Goal: Information Seeking & Learning: Learn about a topic

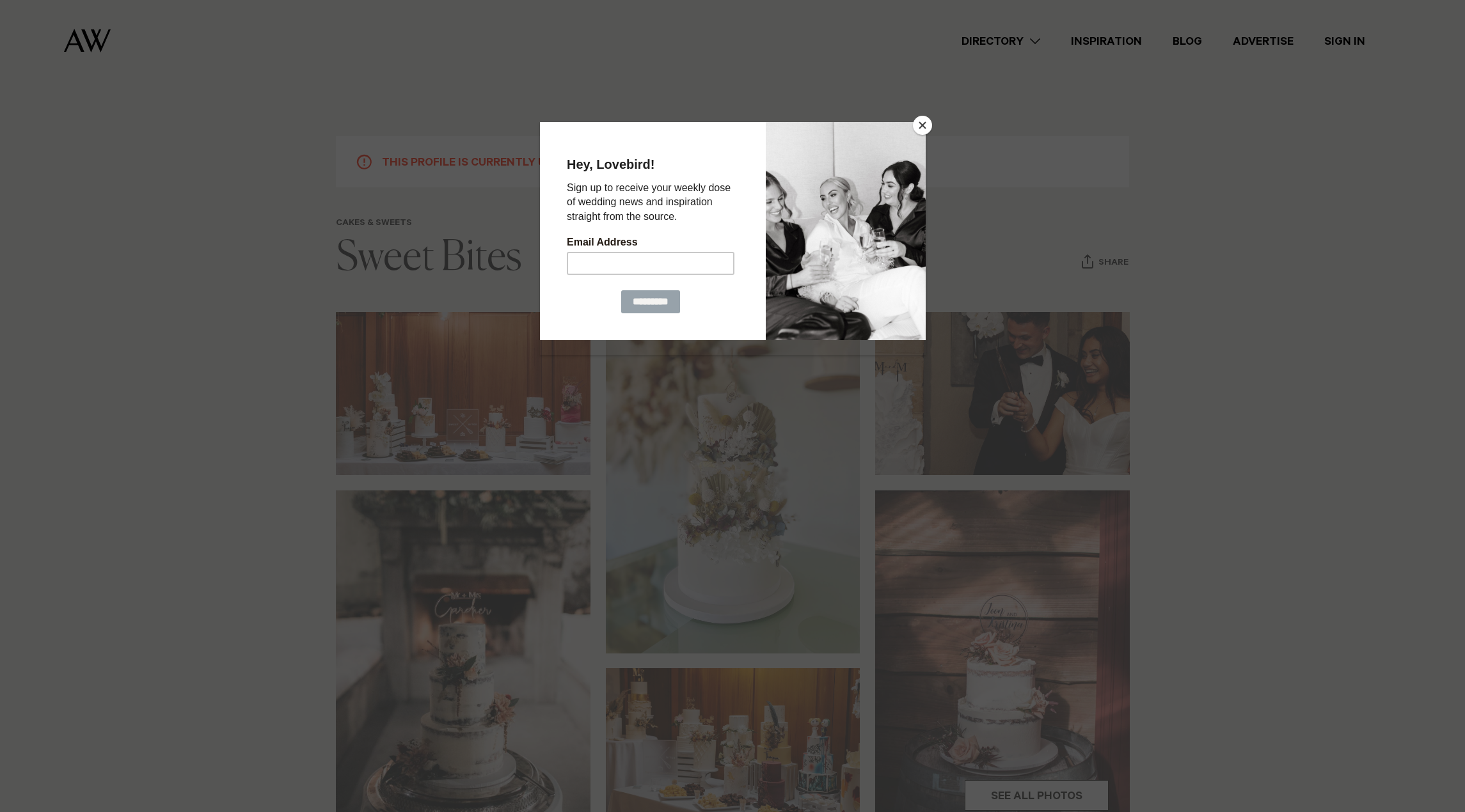
click at [922, 117] on button "Close" at bounding box center [922, 125] width 19 height 19
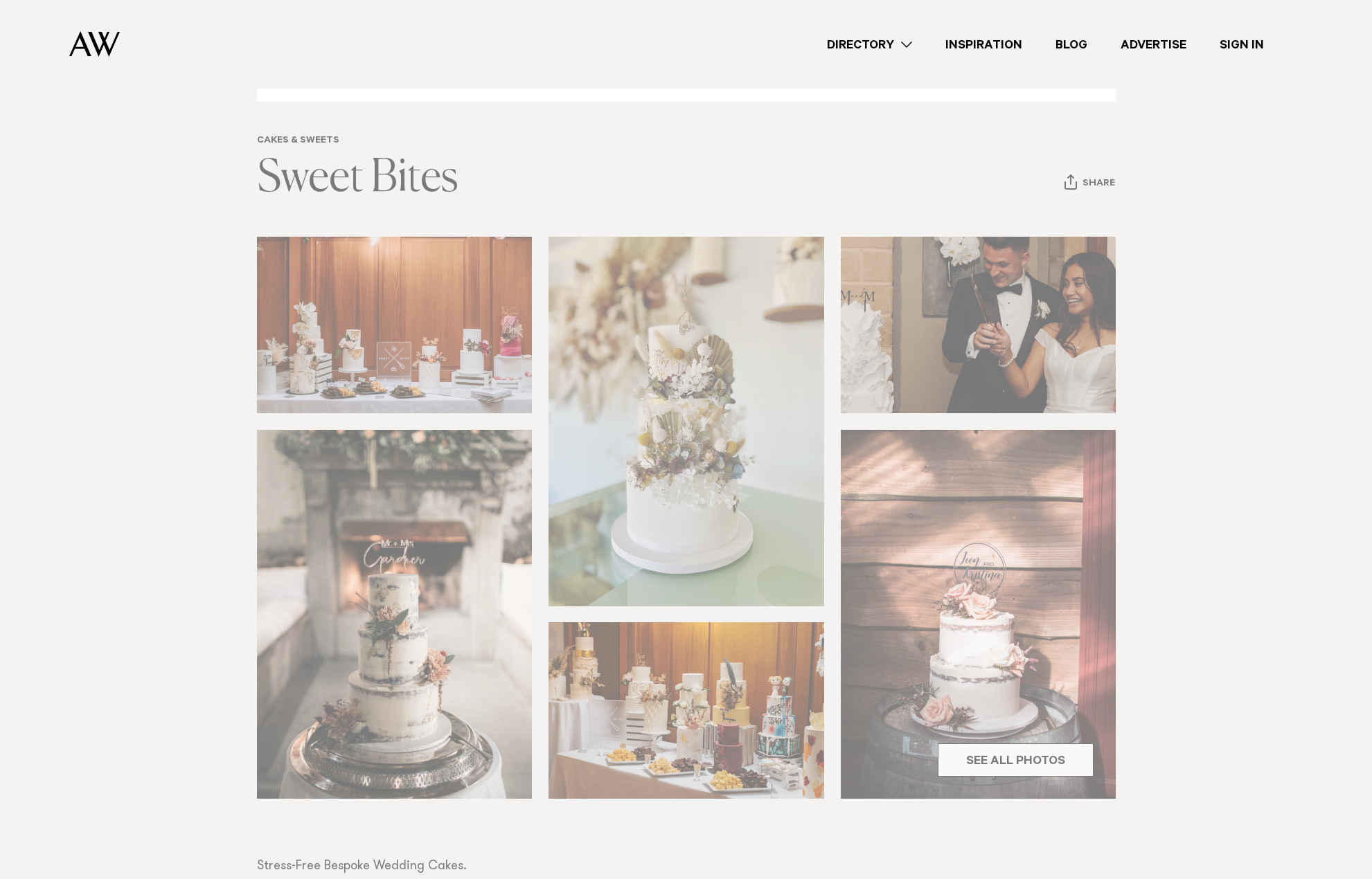
scroll to position [139, 0]
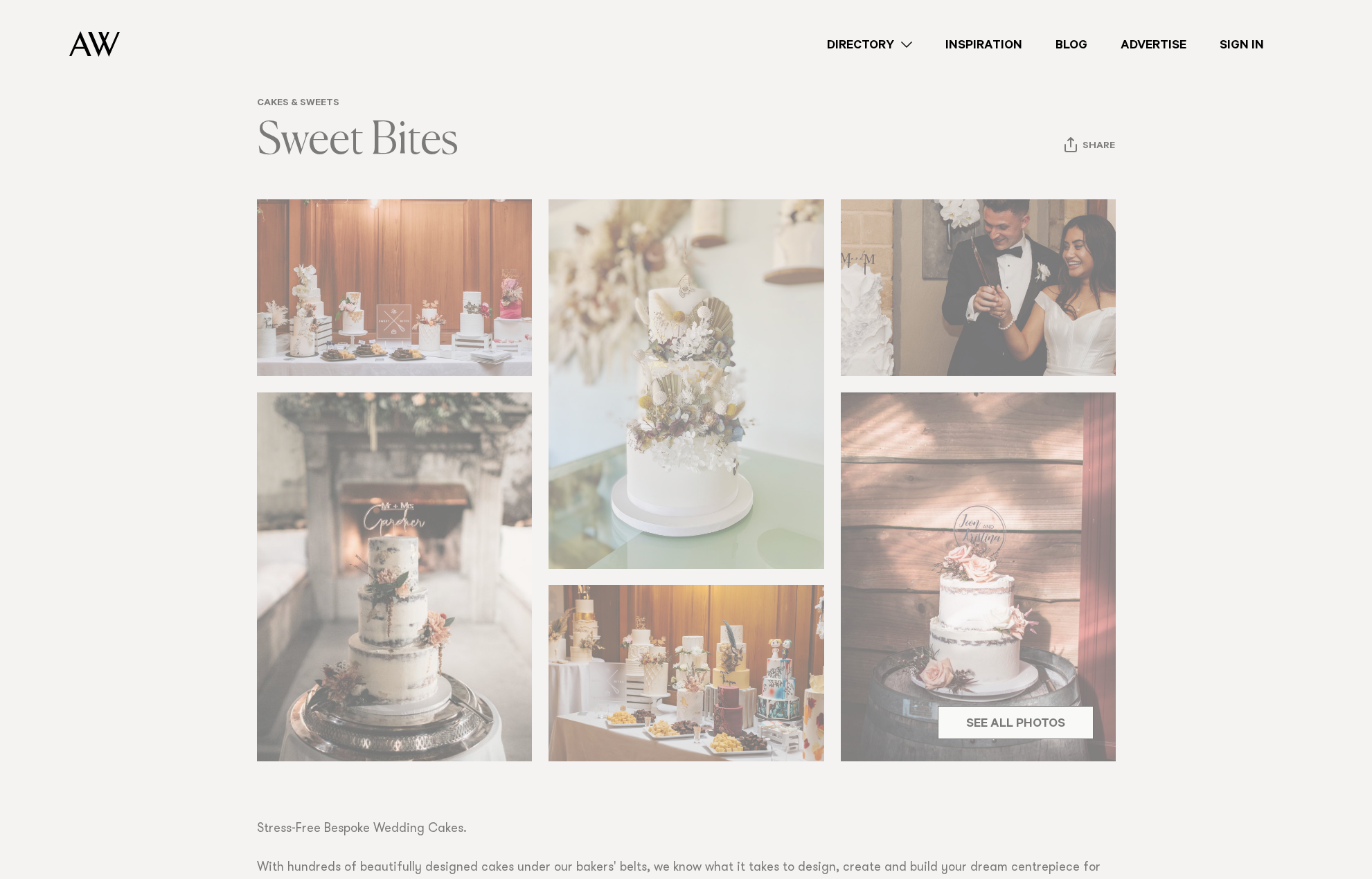
click at [326, 87] on div "Directory Hair & Makeup Flowers Venues Cakes & Sweets" at bounding box center [716, 44] width 1171 height 89
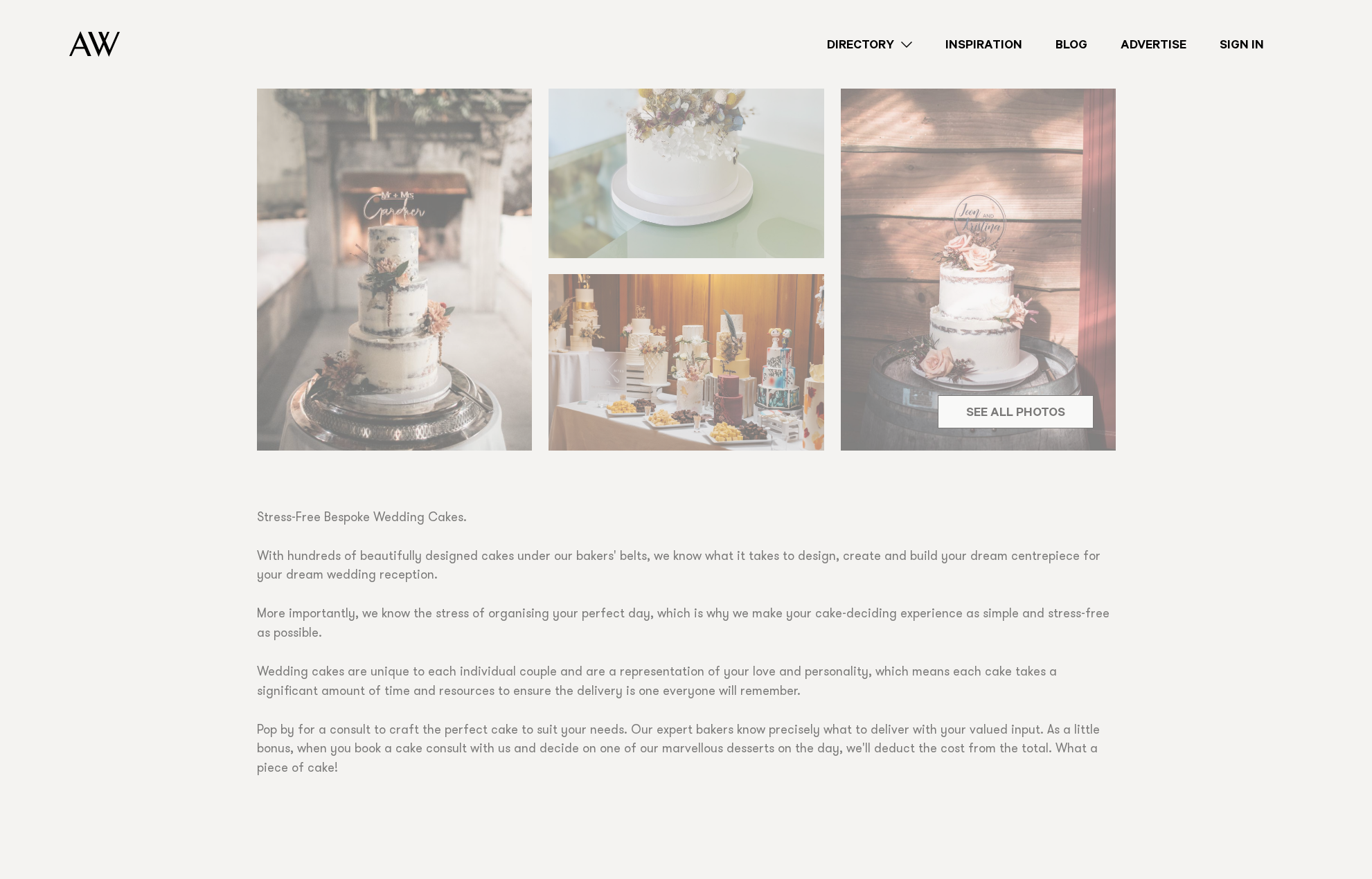
scroll to position [416, 0]
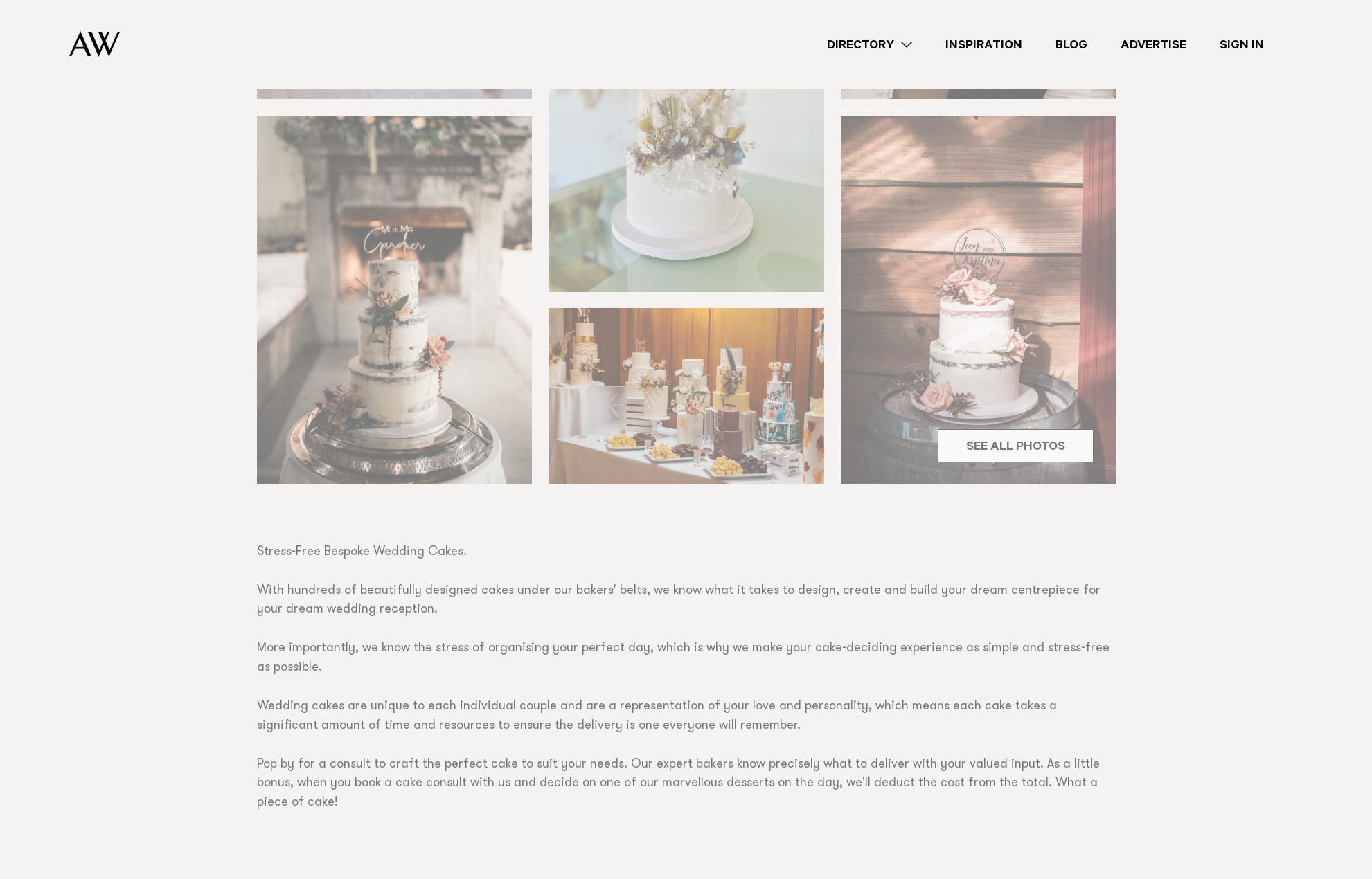
drag, startPoint x: 268, startPoint y: 621, endPoint x: 280, endPoint y: 621, distance: 12.0
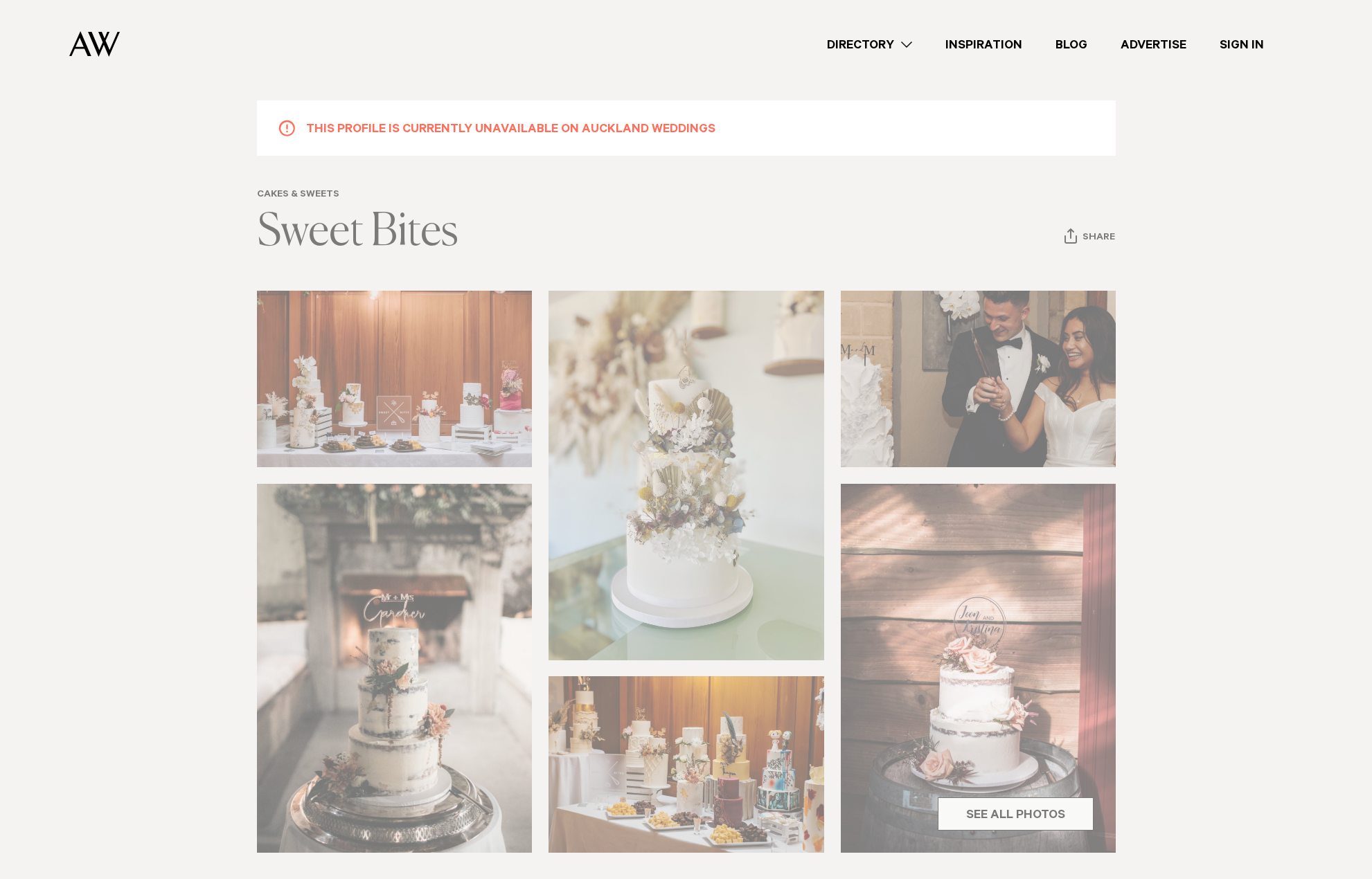
scroll to position [0, 0]
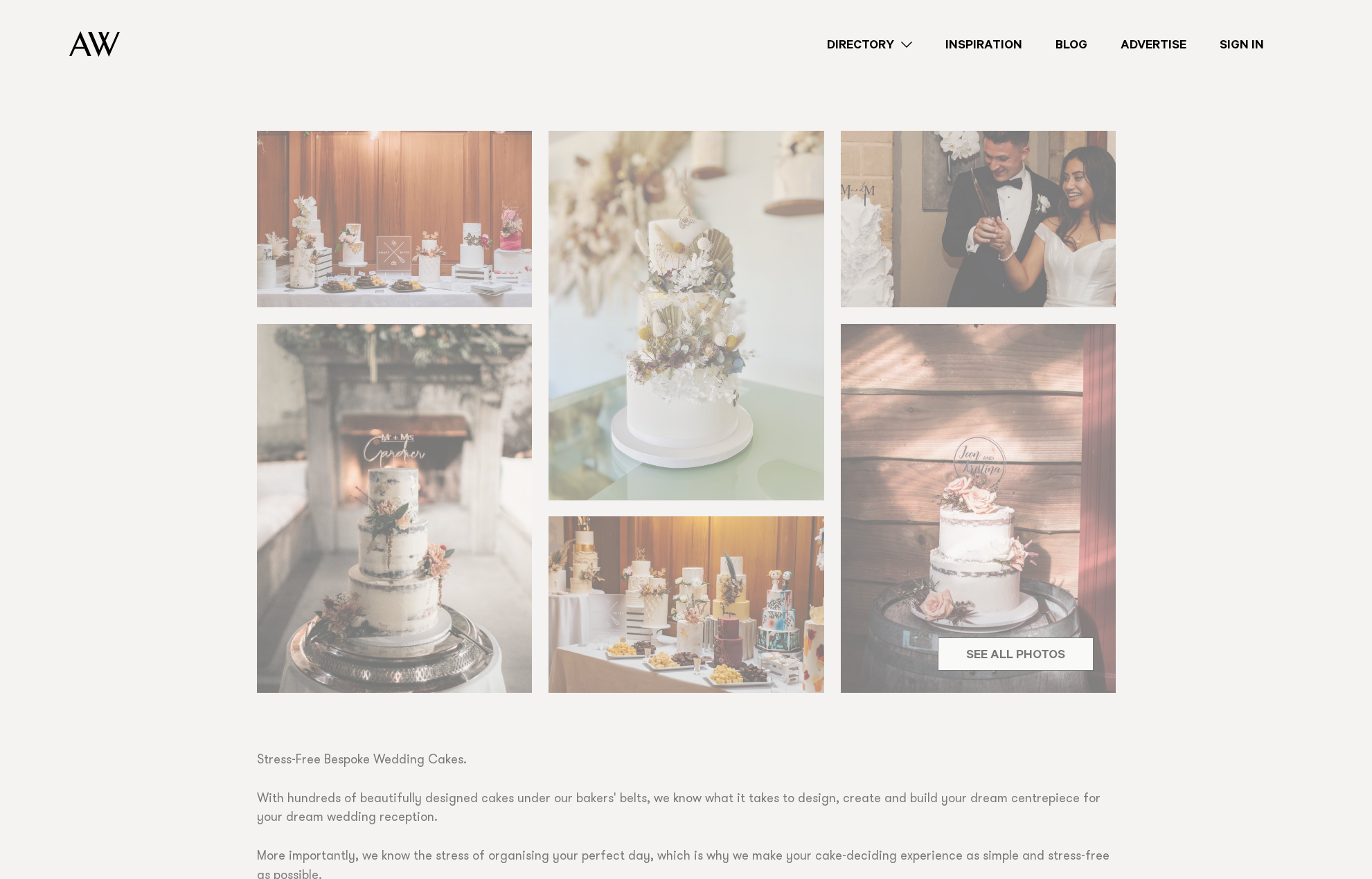
scroll to position [208, 0]
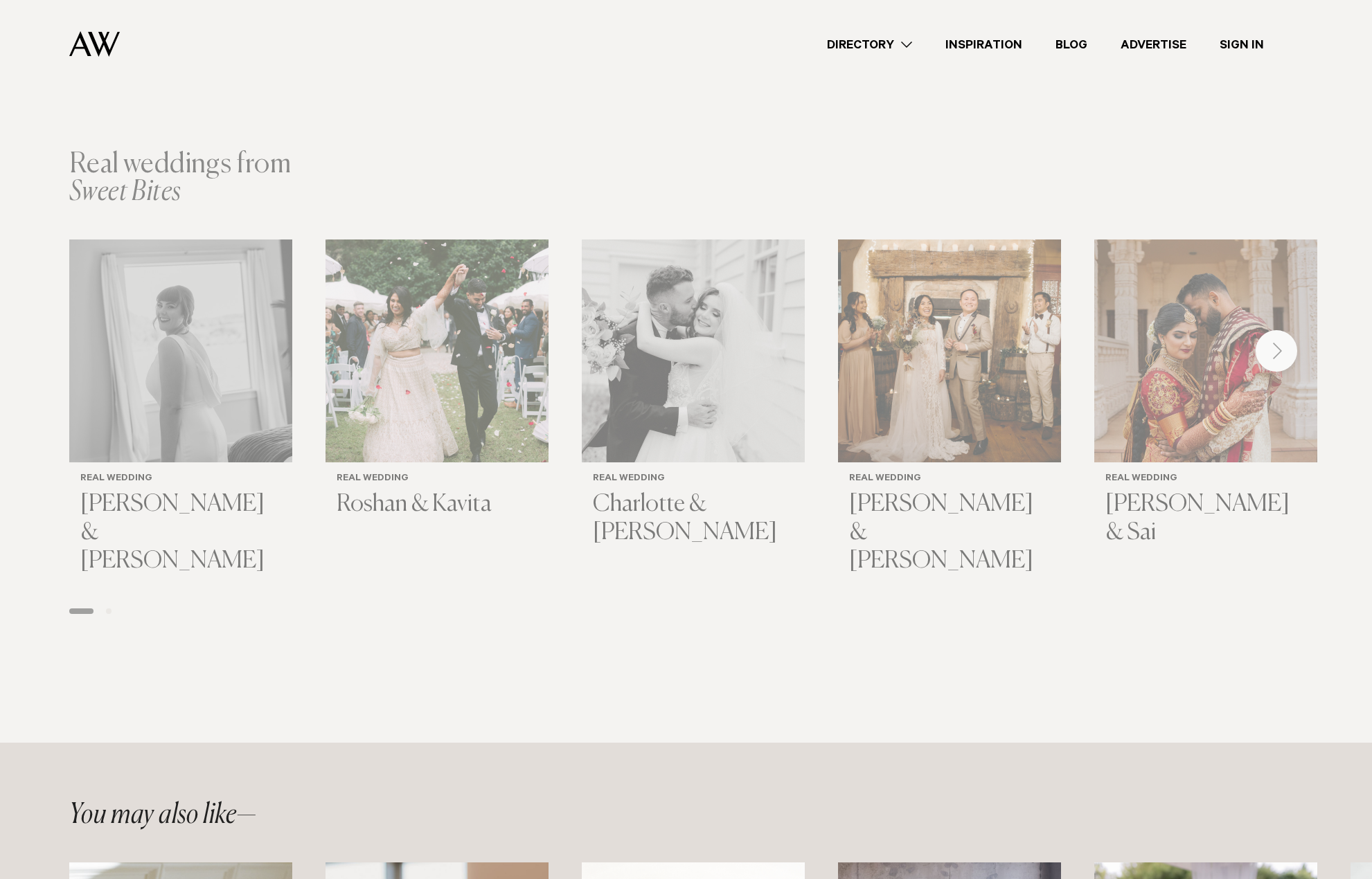
scroll to position [1731, 0]
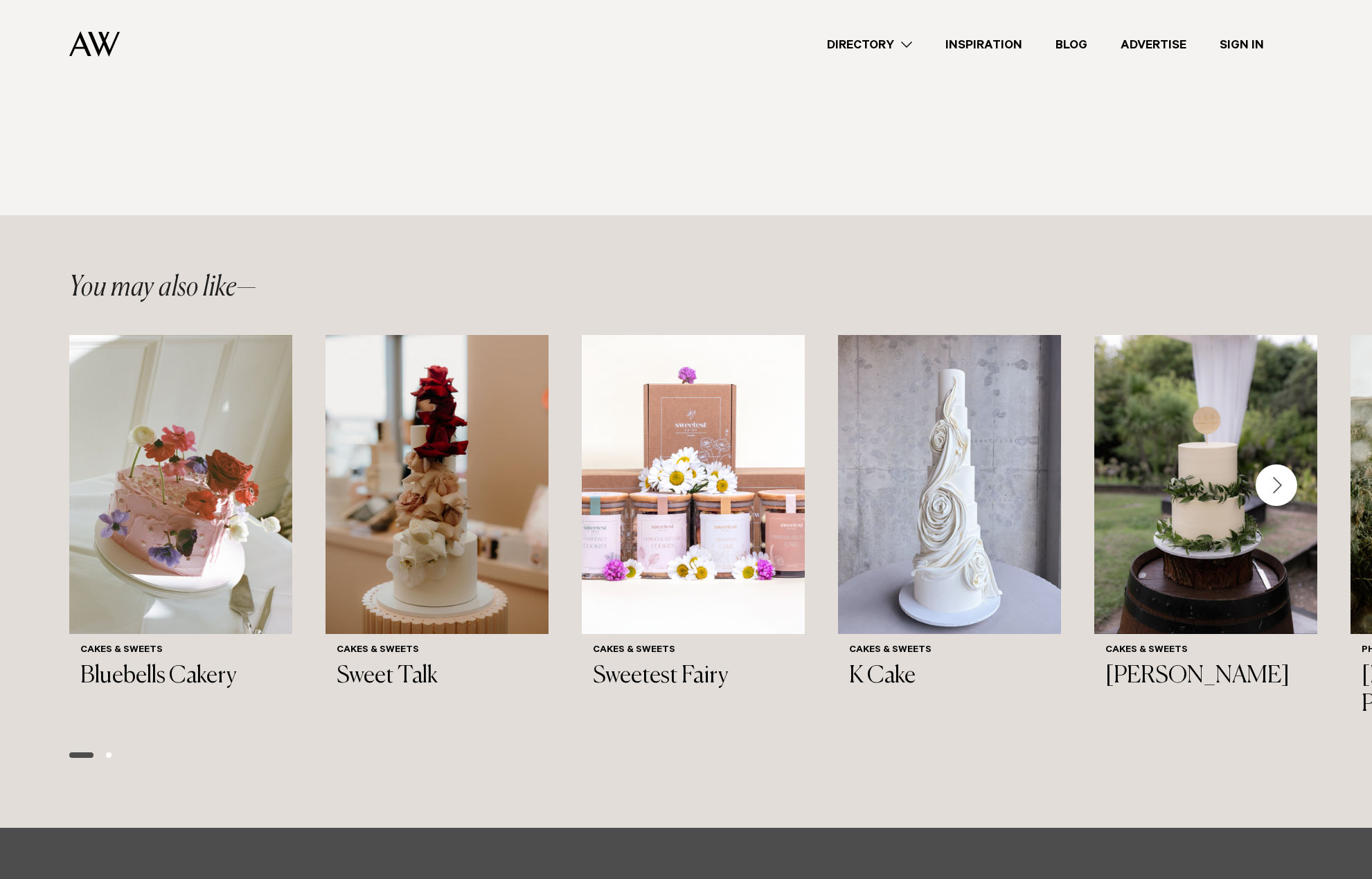
scroll to position [2285, 0]
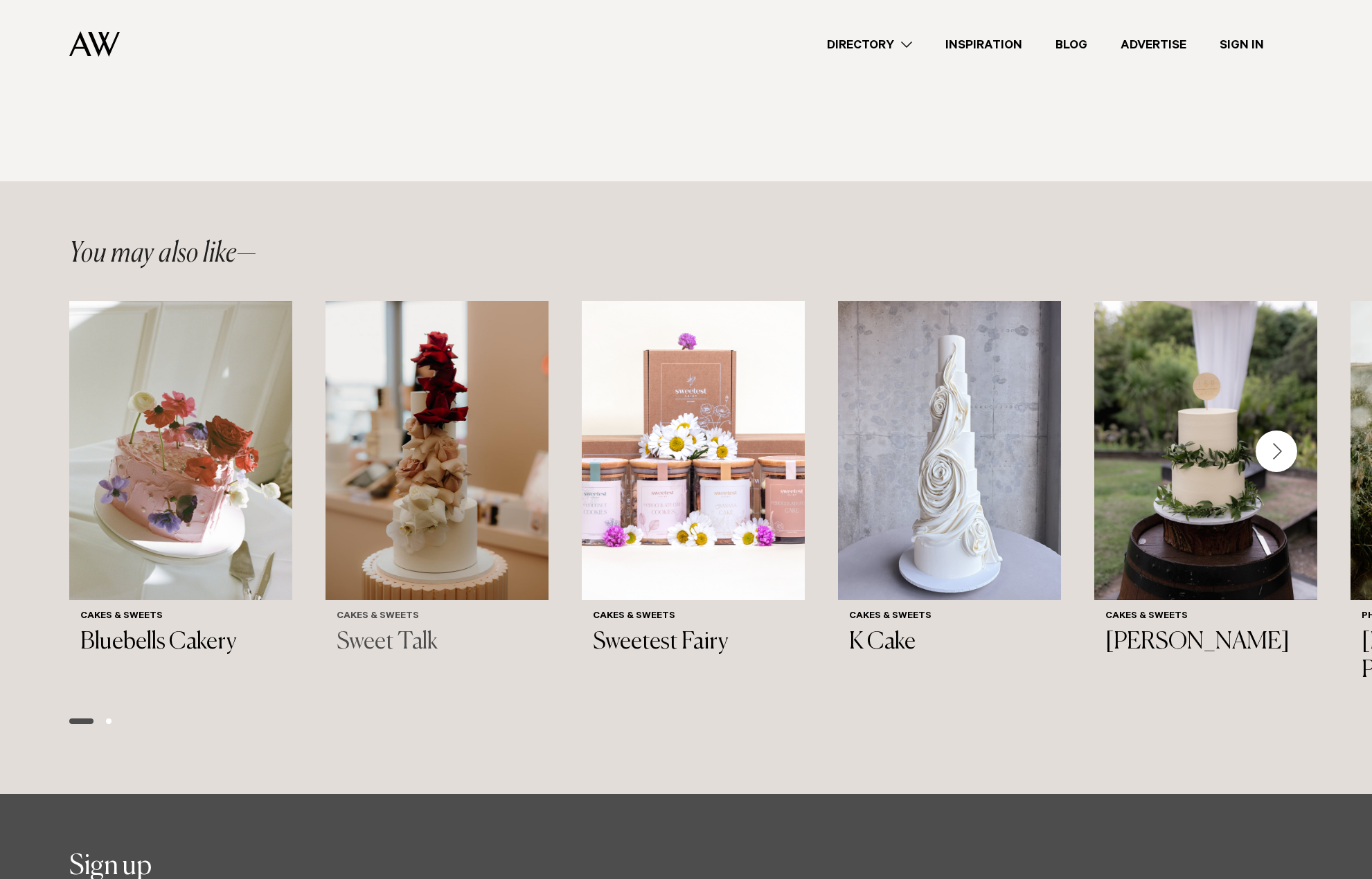
click at [415, 629] on h3 "Sweet Talk" at bounding box center [436, 643] width 201 height 29
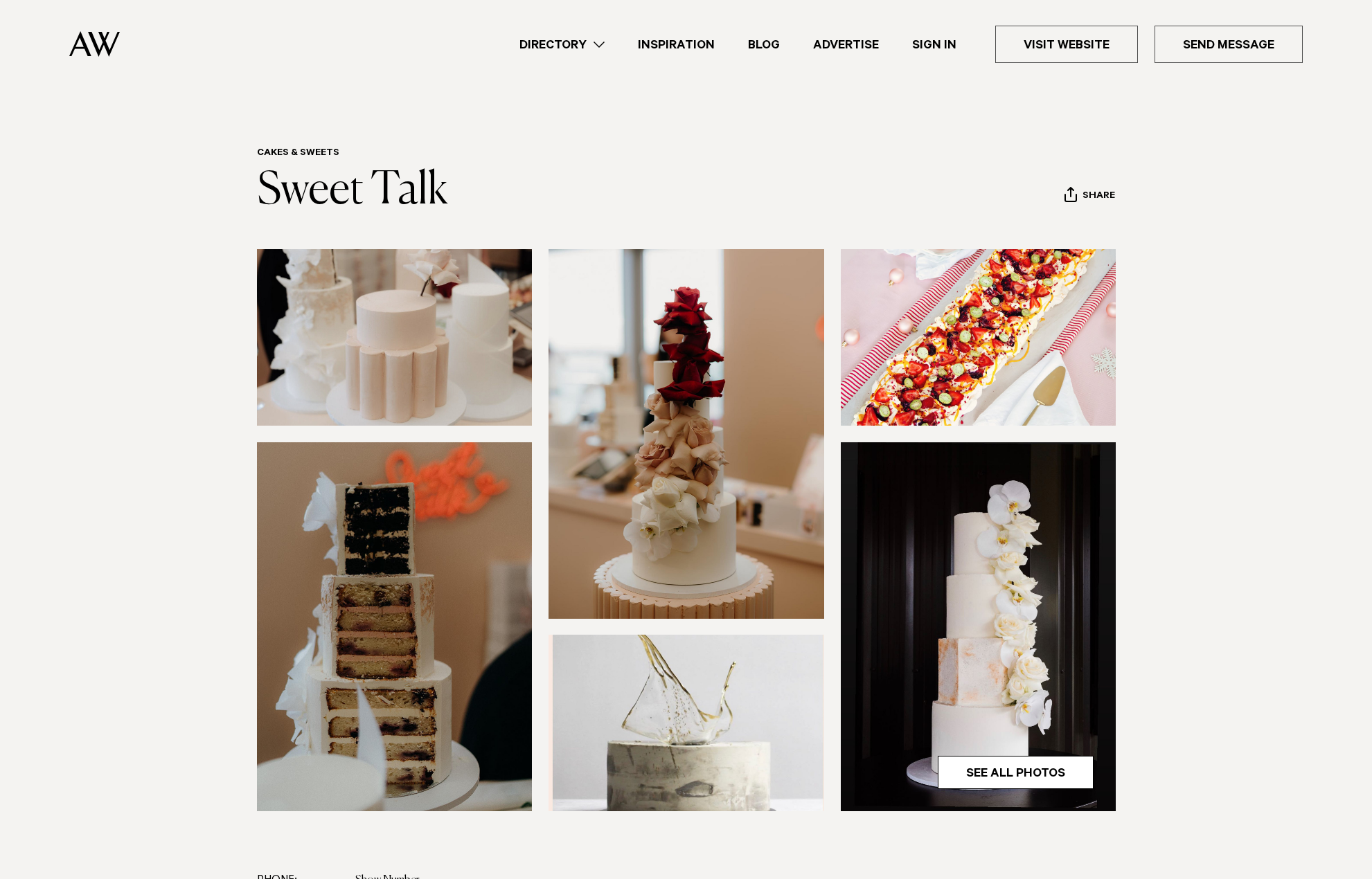
click at [187, 452] on section at bounding box center [686, 560] width 1372 height 621
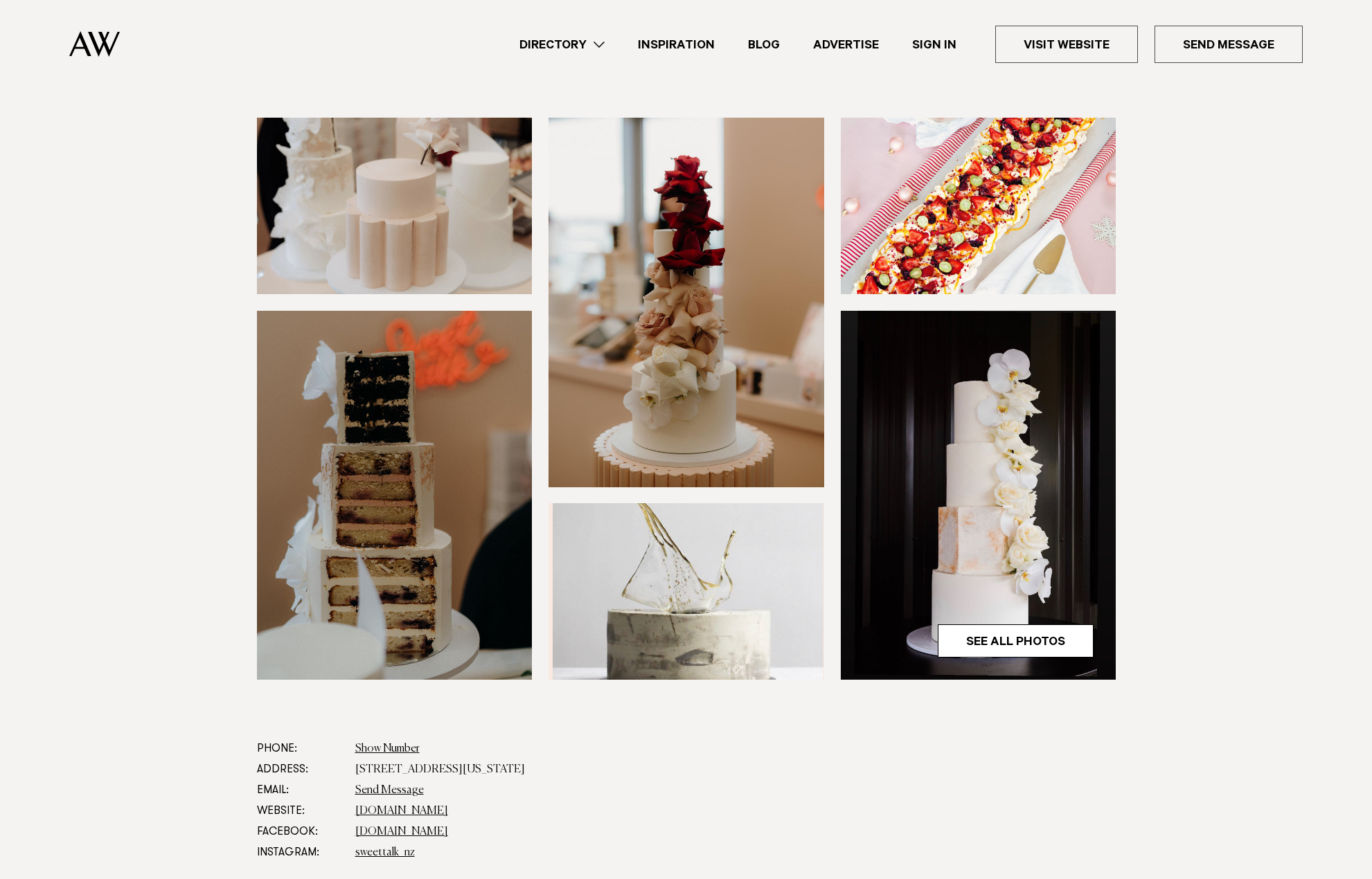
scroll to position [139, 0]
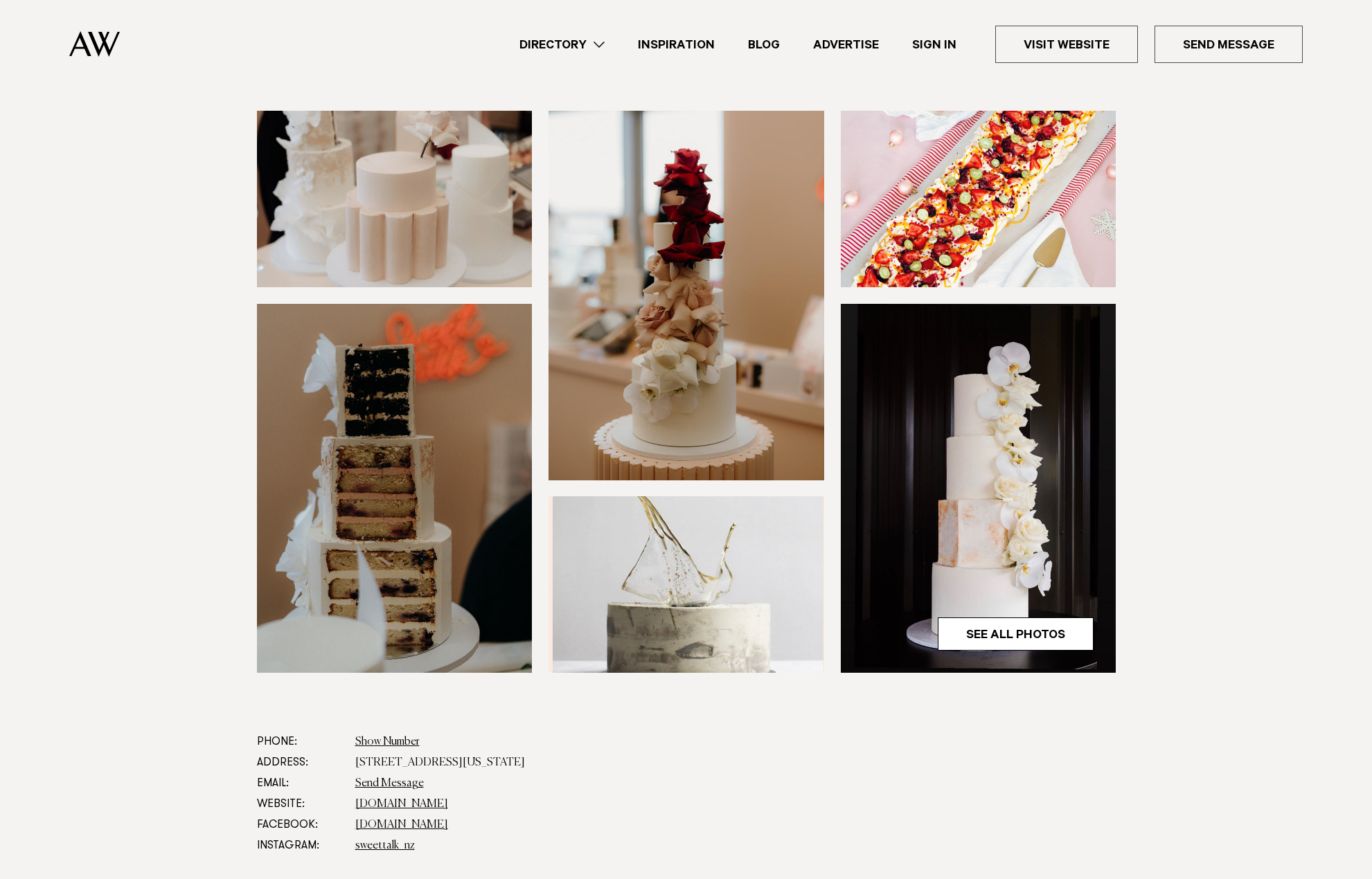
click at [671, 621] on img at bounding box center [686, 585] width 275 height 176
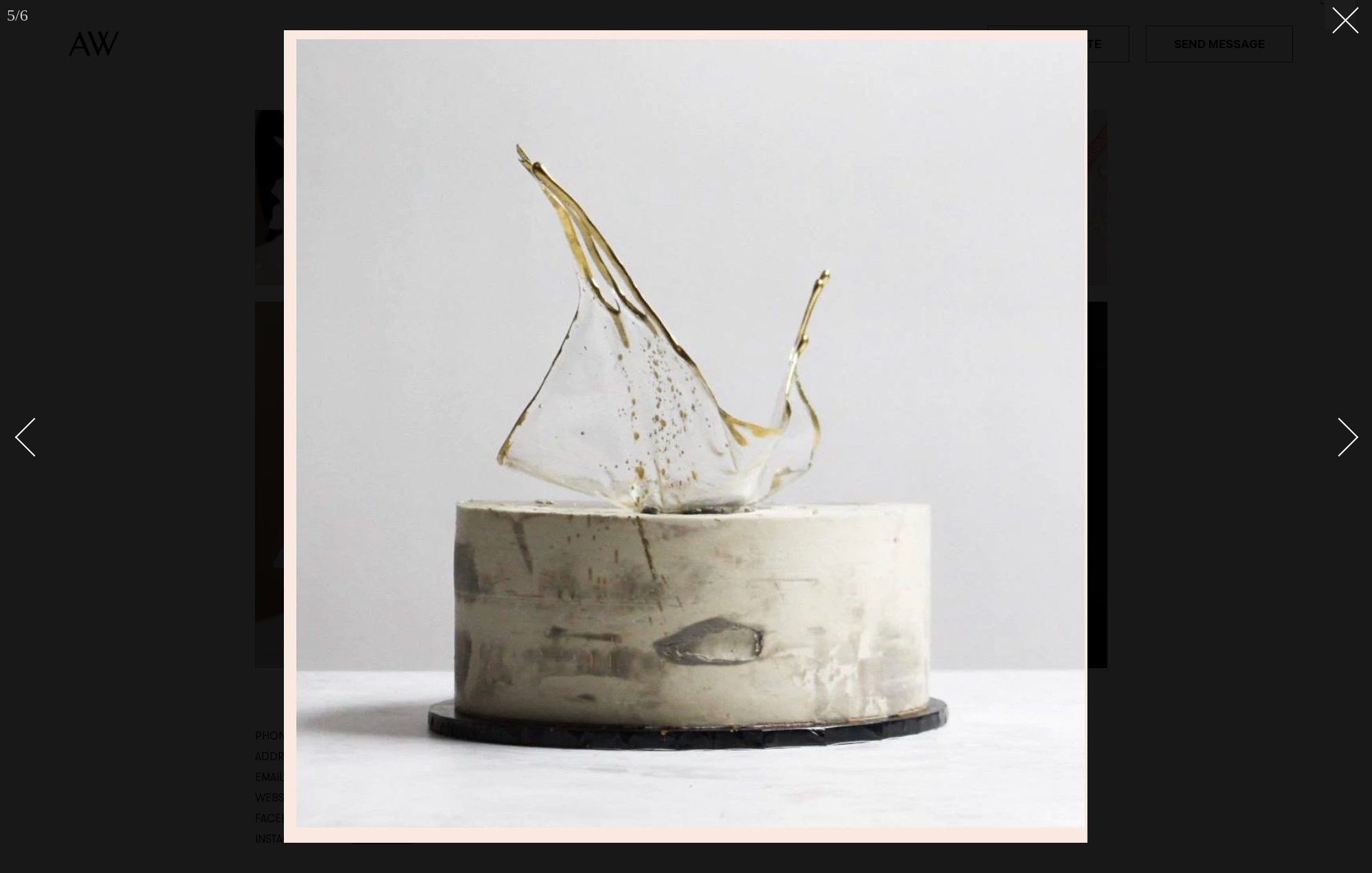
click at [98, 109] on div at bounding box center [686, 436] width 1372 height 873
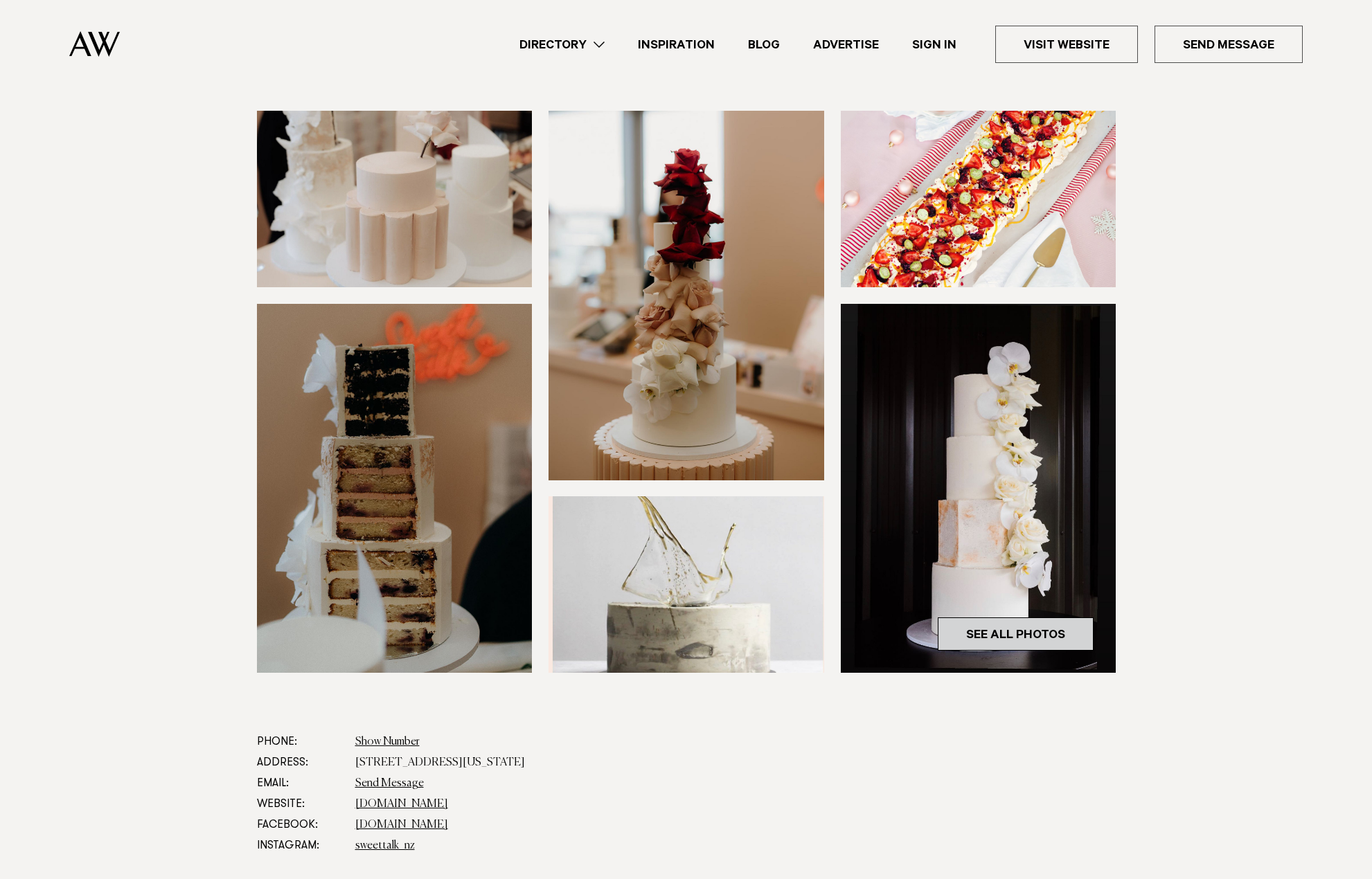
click at [1022, 630] on link "See All Photos" at bounding box center [1016, 634] width 156 height 33
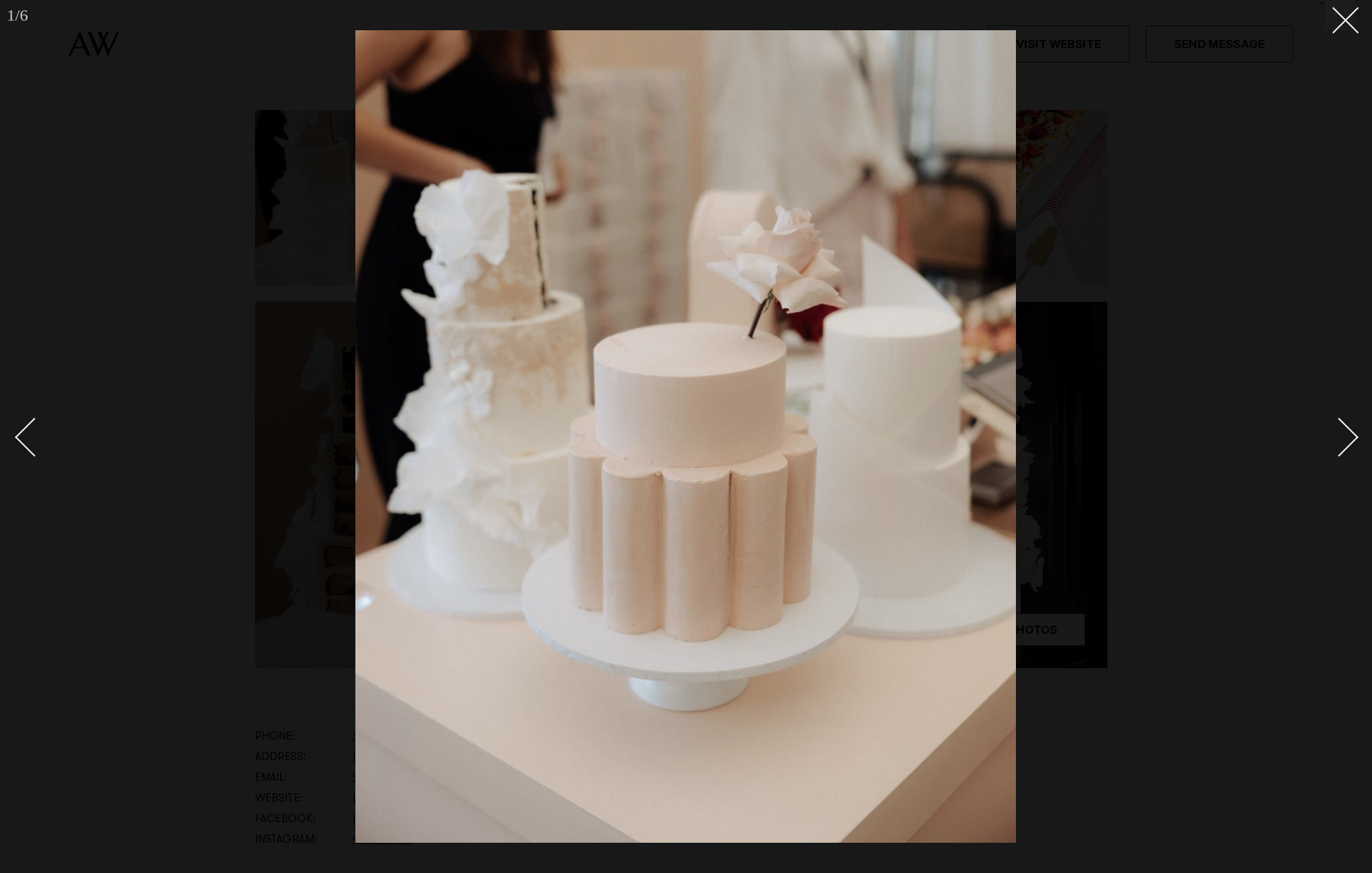
click at [1346, 441] on div "Next slide" at bounding box center [1339, 438] width 39 height 39
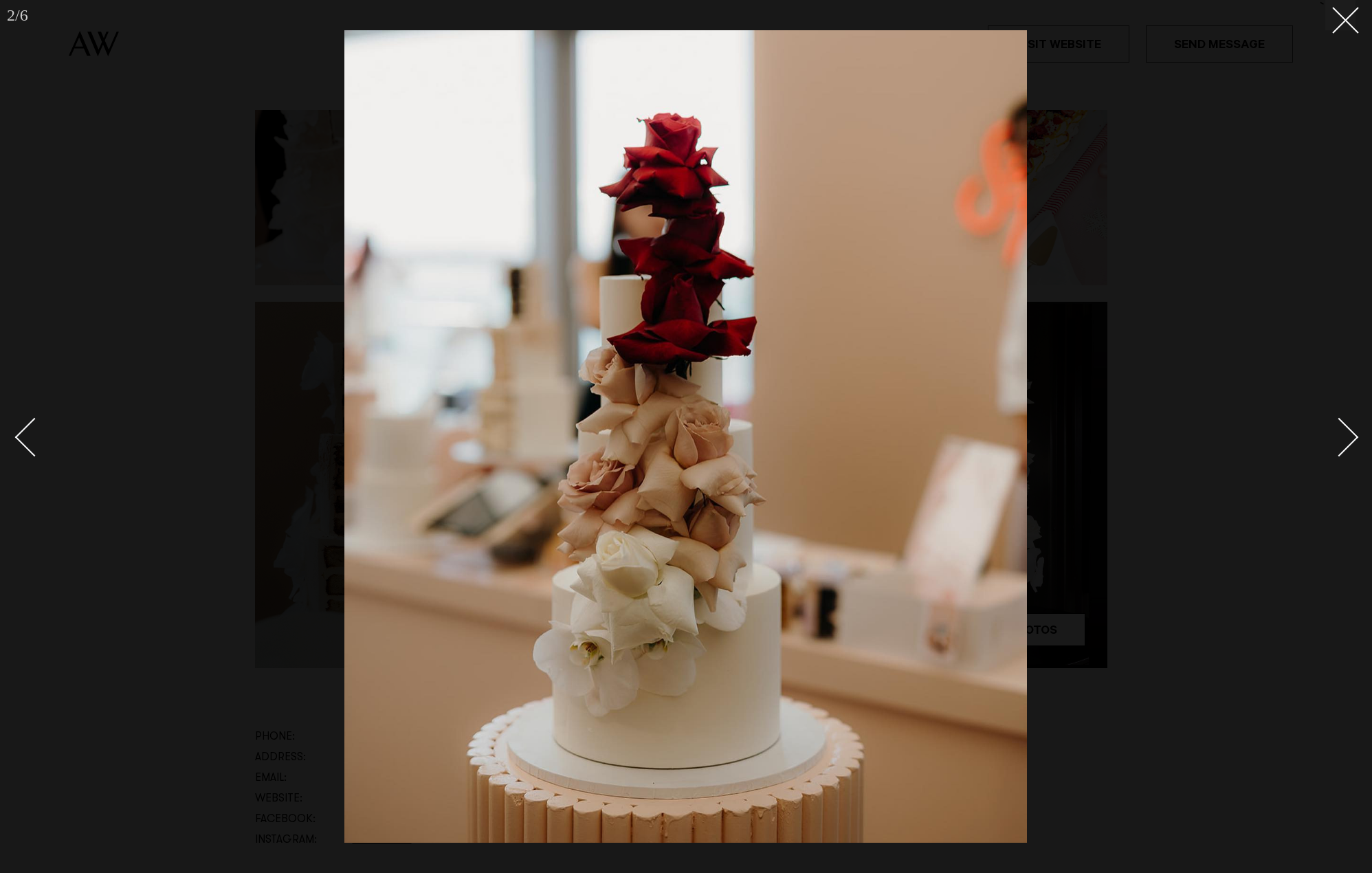
click at [1346, 441] on div "Next slide" at bounding box center [1339, 438] width 39 height 39
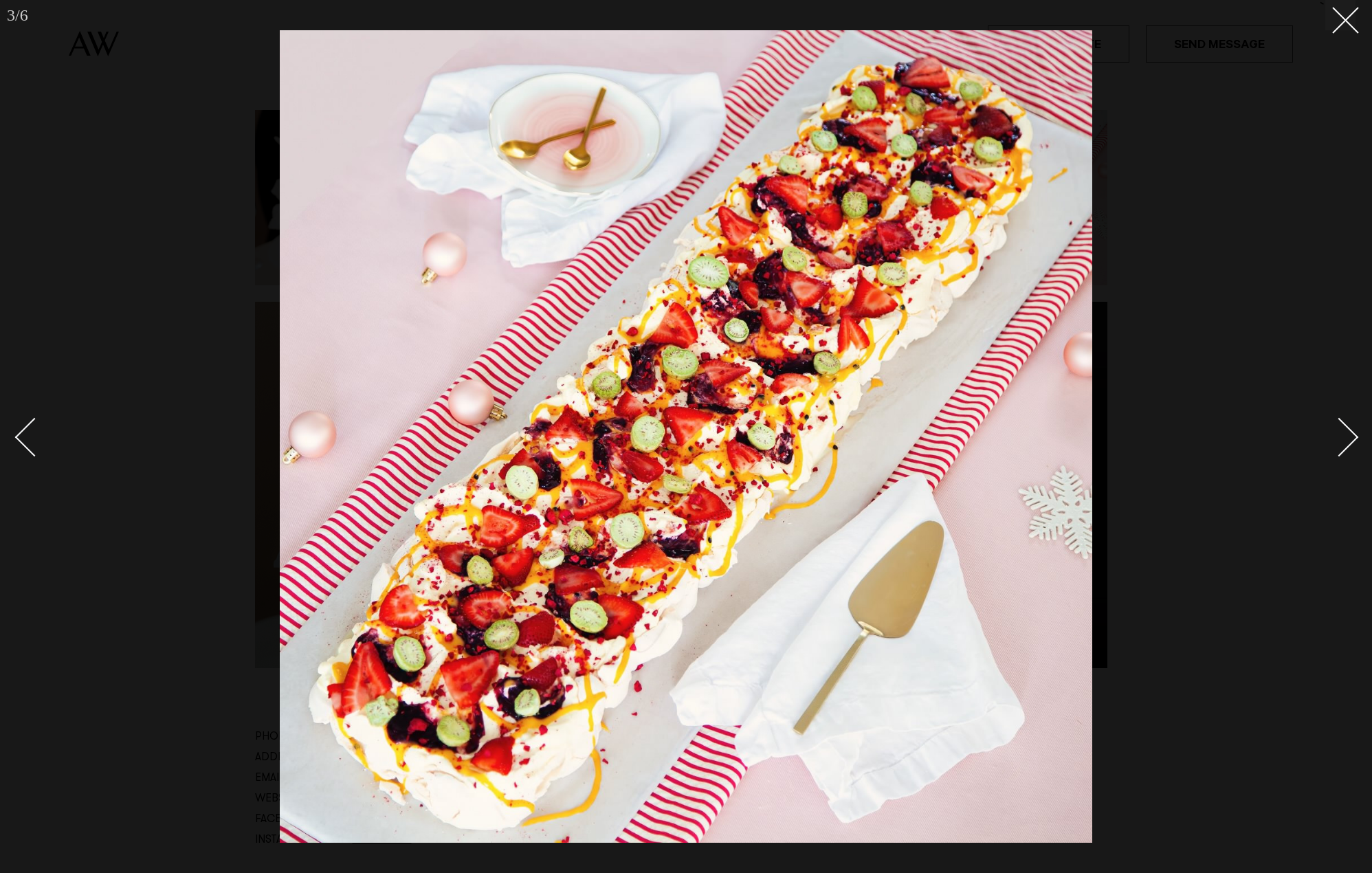
click at [1346, 441] on div "Next slide" at bounding box center [1339, 438] width 39 height 39
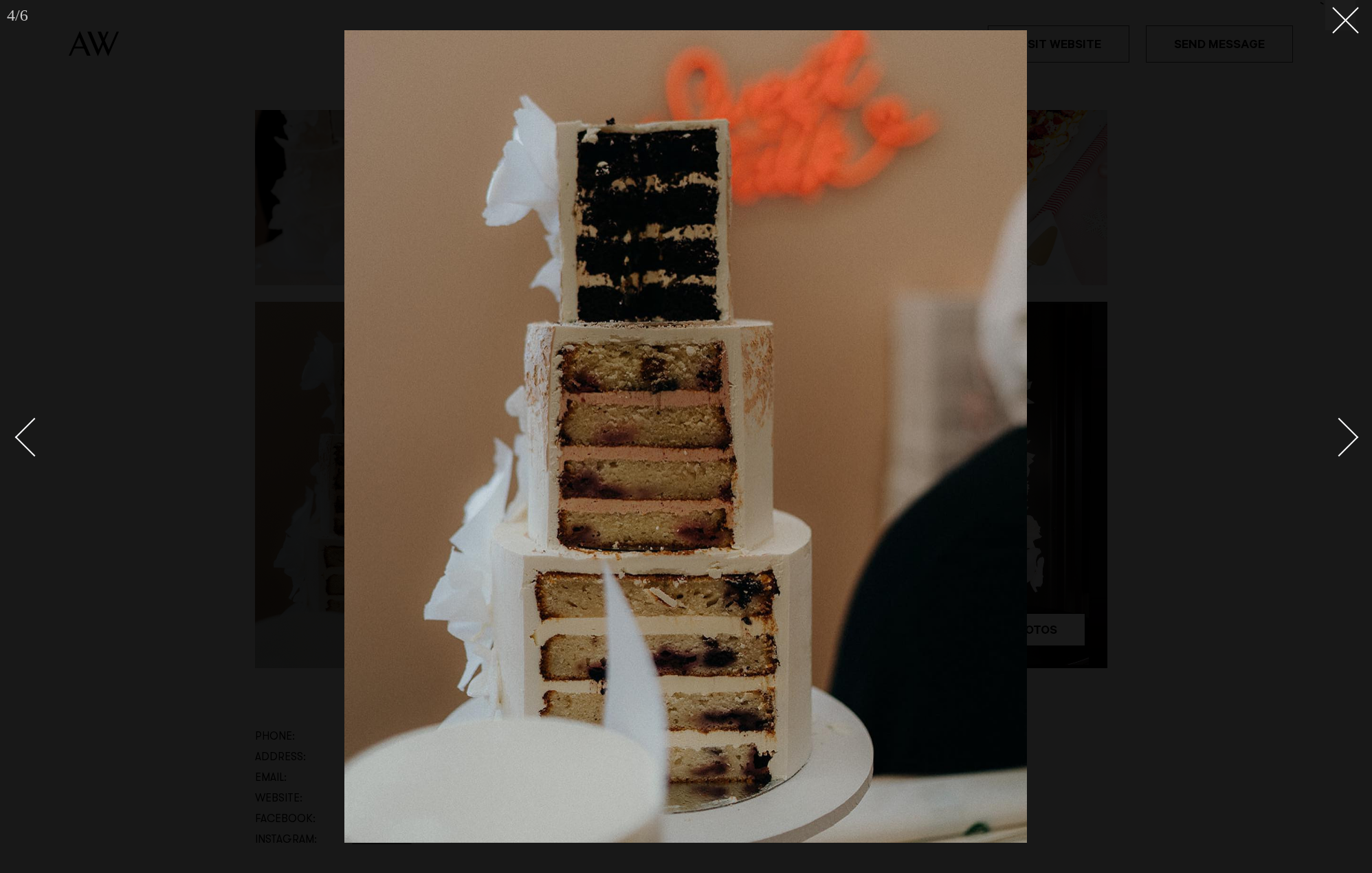
click at [1346, 441] on div "Next slide" at bounding box center [1339, 438] width 39 height 39
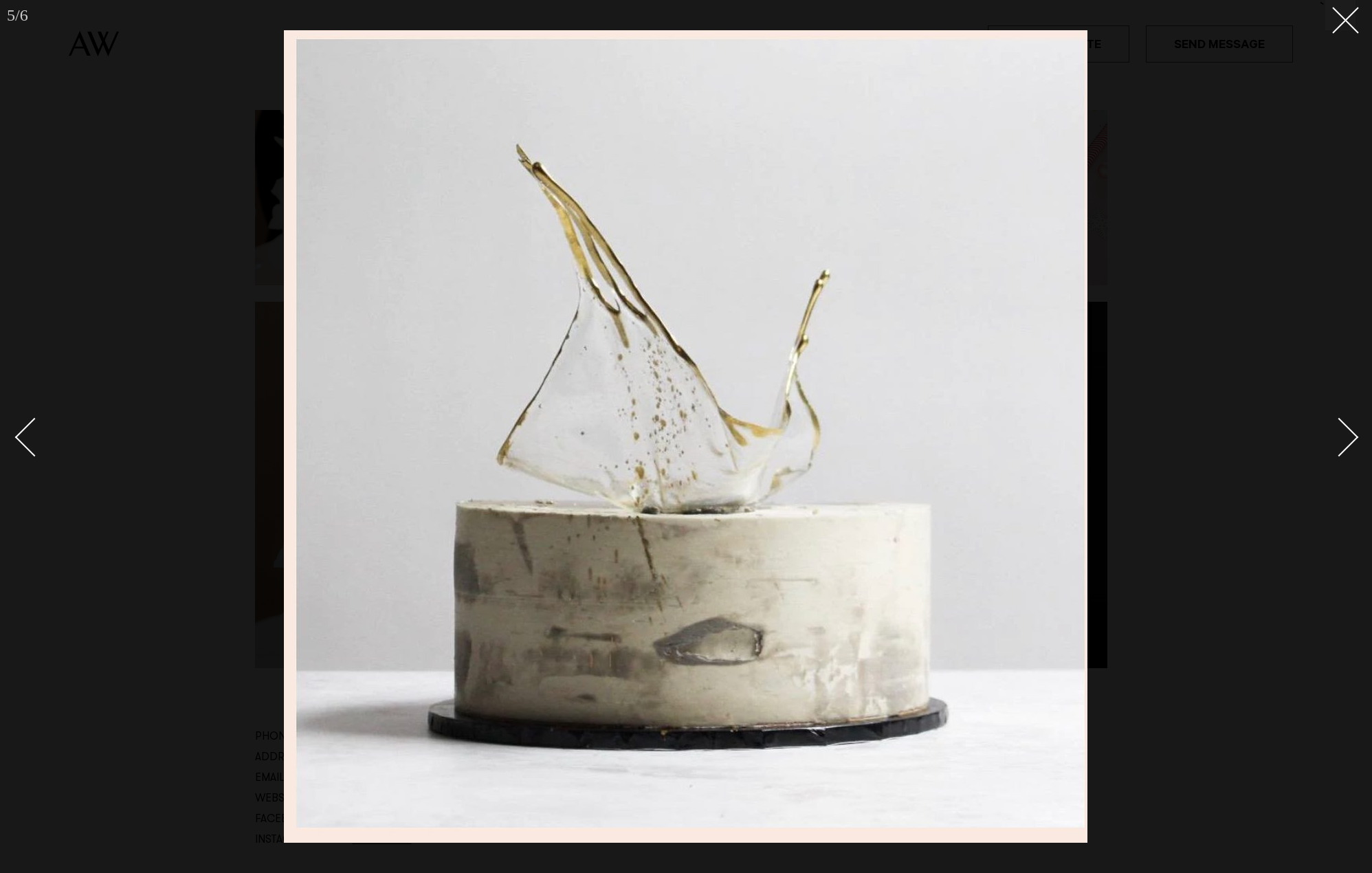
click at [1354, 435] on div "Next slide" at bounding box center [1339, 438] width 39 height 39
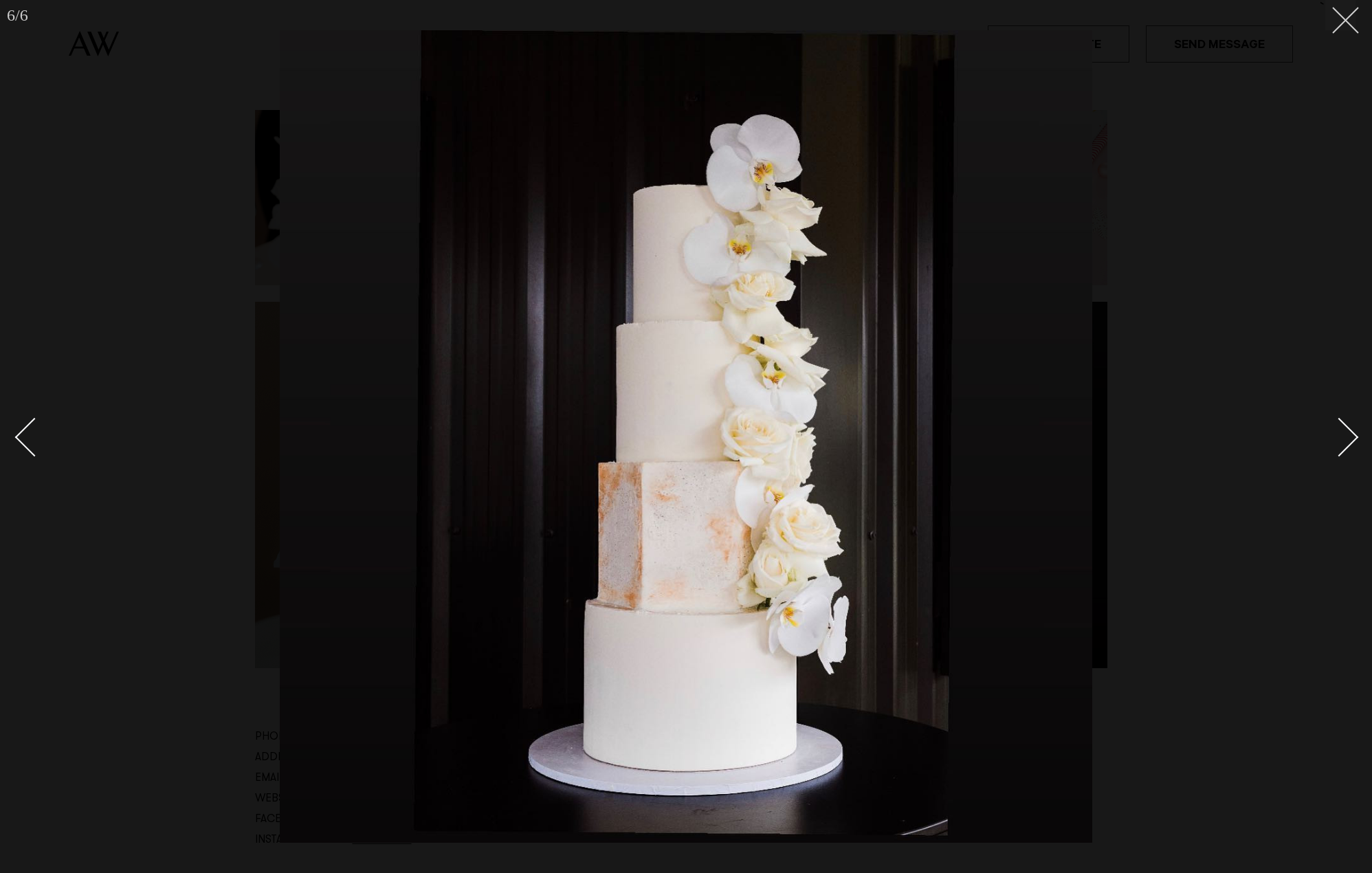
click at [1354, 23] on button at bounding box center [1340, 15] width 30 height 30
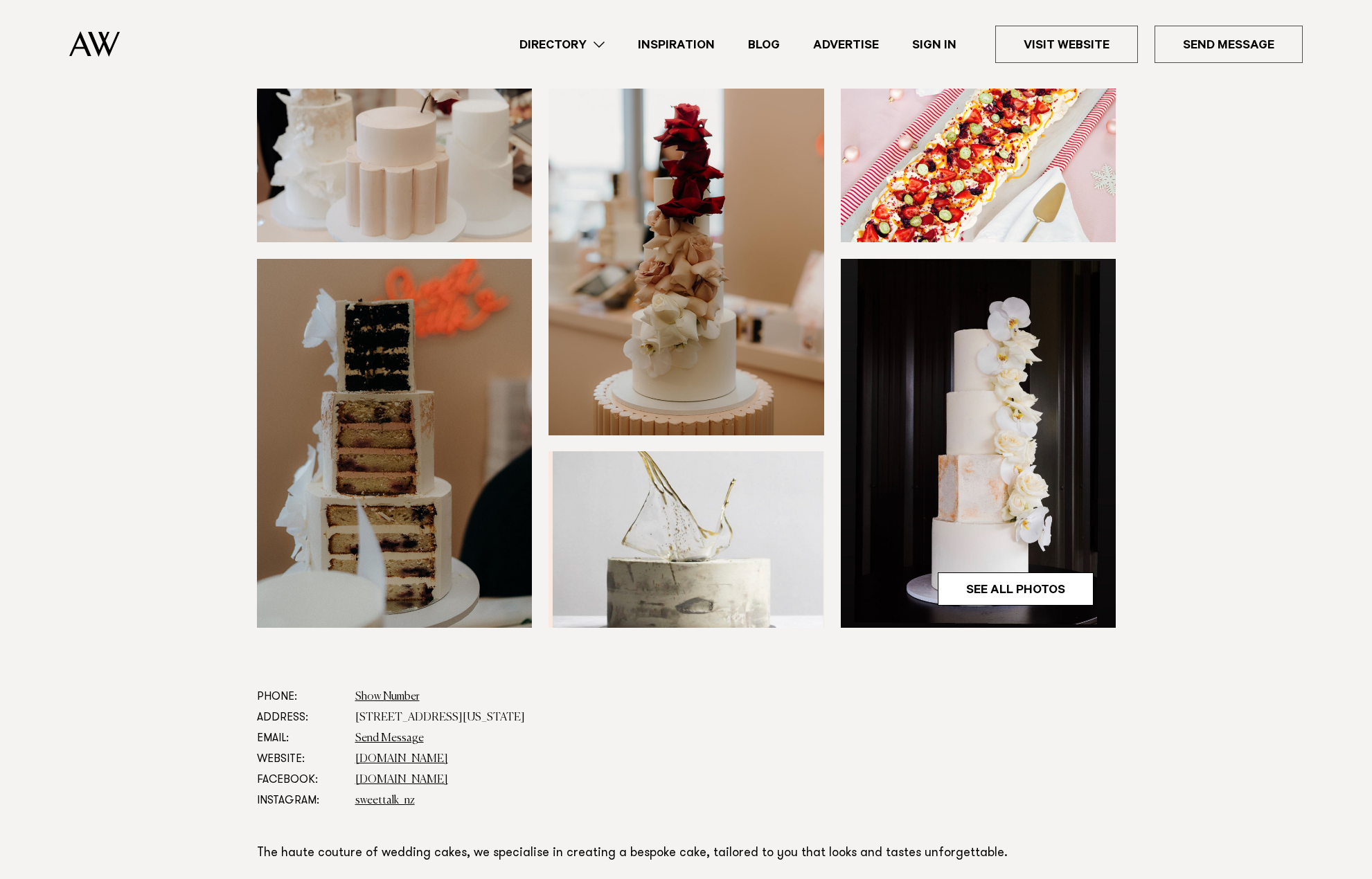
scroll to position [208, 0]
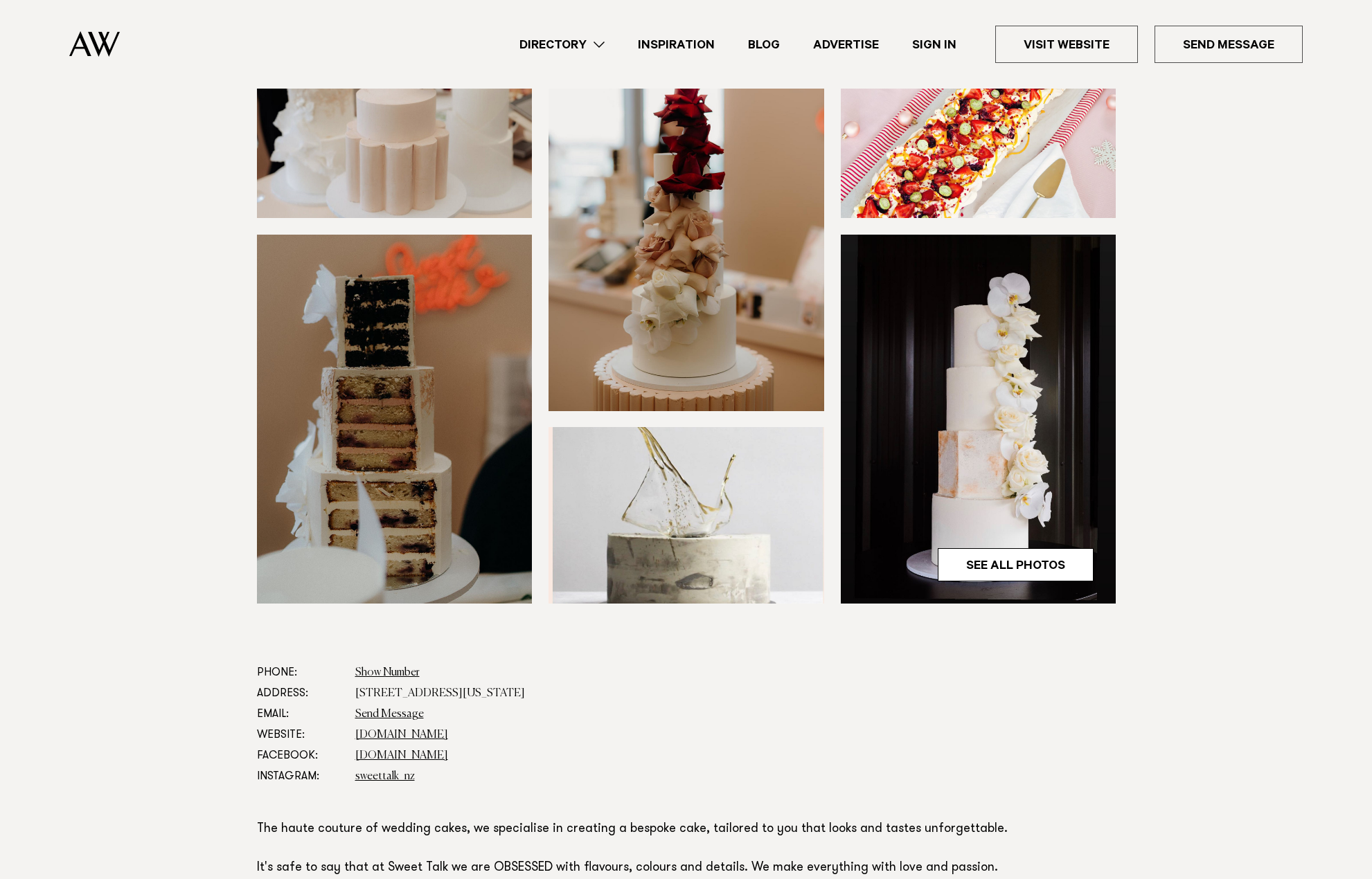
click at [1227, 650] on section at bounding box center [686, 352] width 1372 height 621
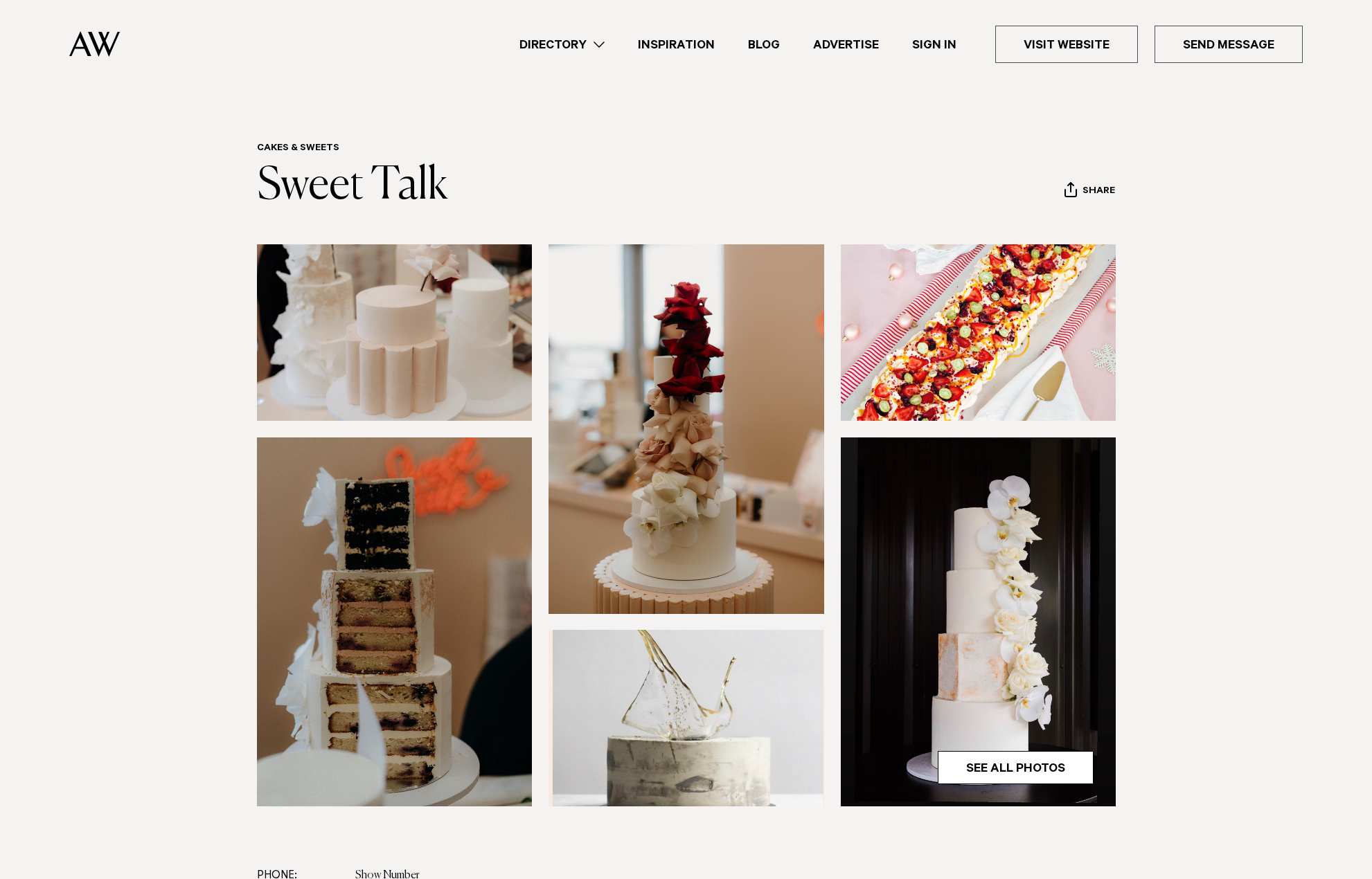
scroll to position [0, 0]
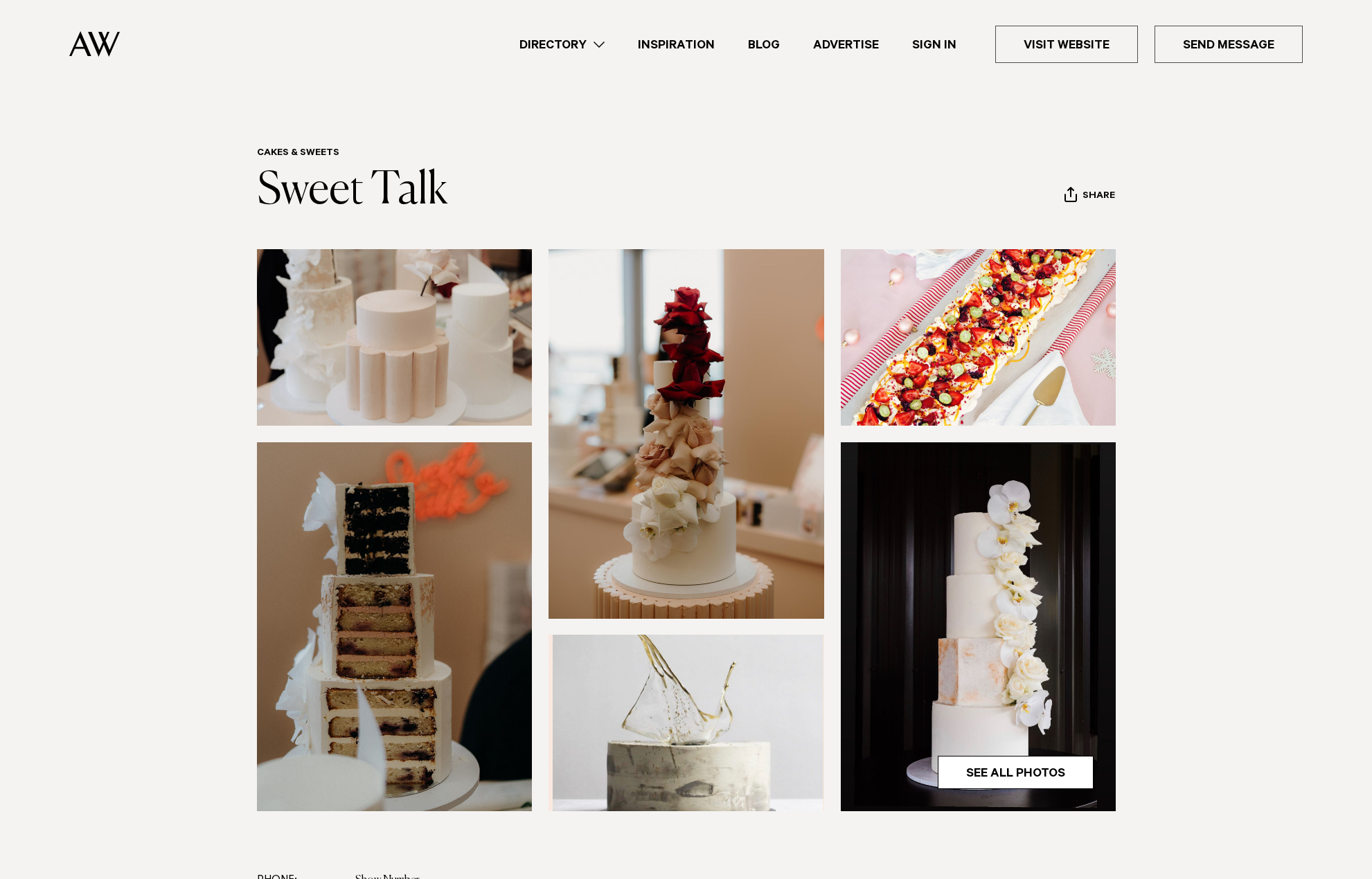
click at [603, 44] on link "Directory" at bounding box center [561, 44] width 118 height 18
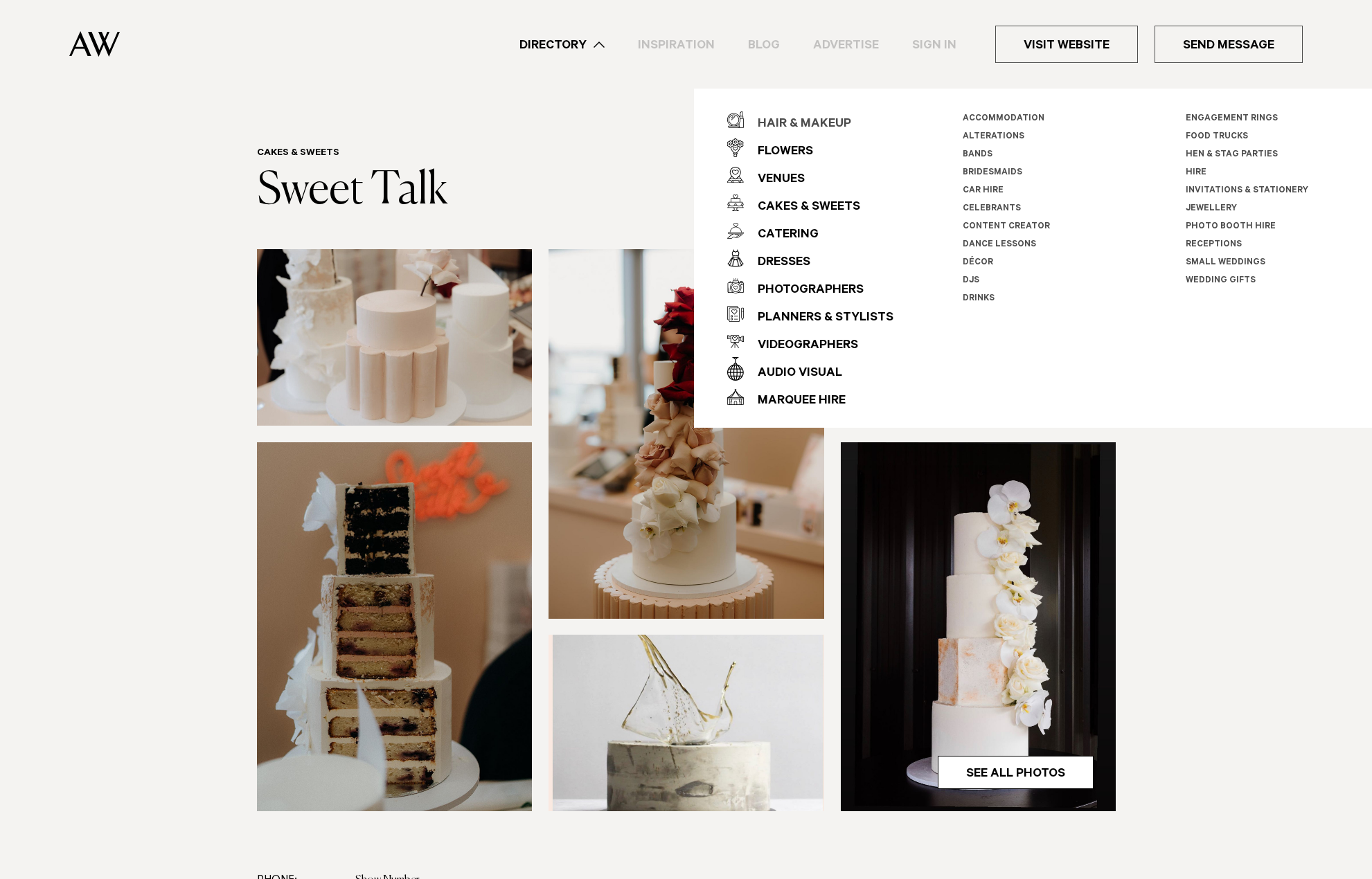
click at [807, 119] on div "Hair & Makeup" at bounding box center [798, 125] width 107 height 28
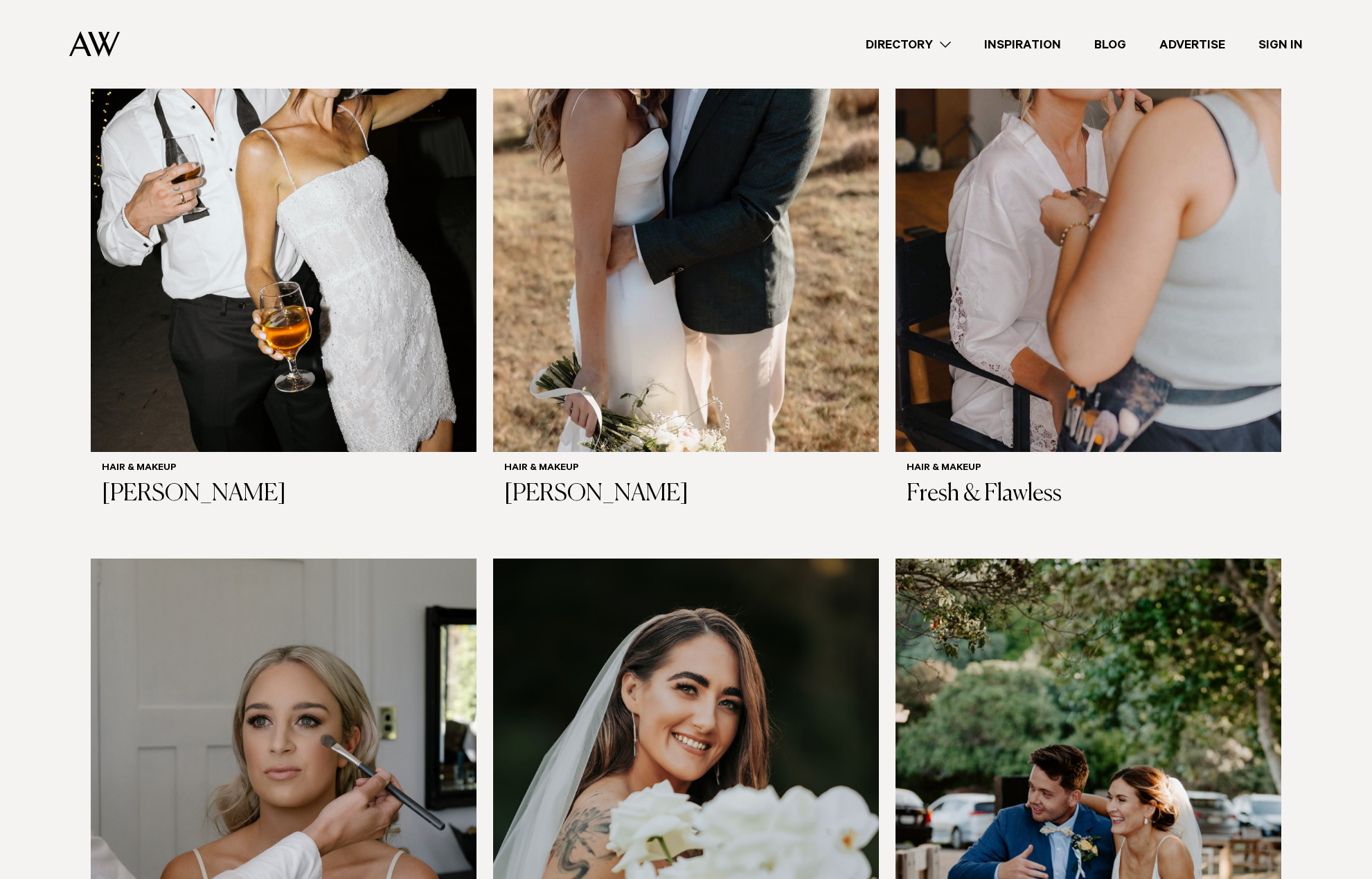
scroll to position [2423, 0]
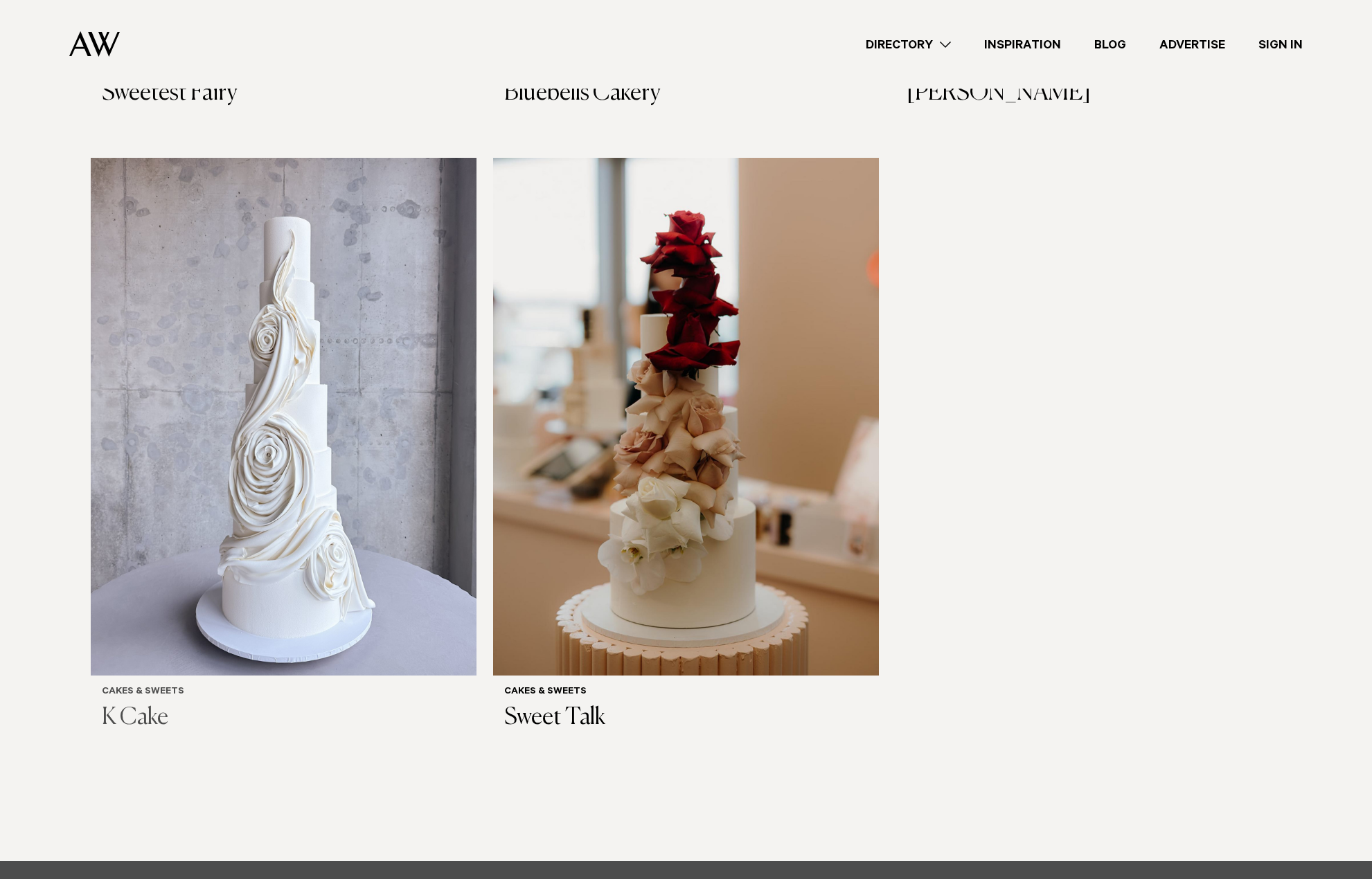
scroll to position [1107, 0]
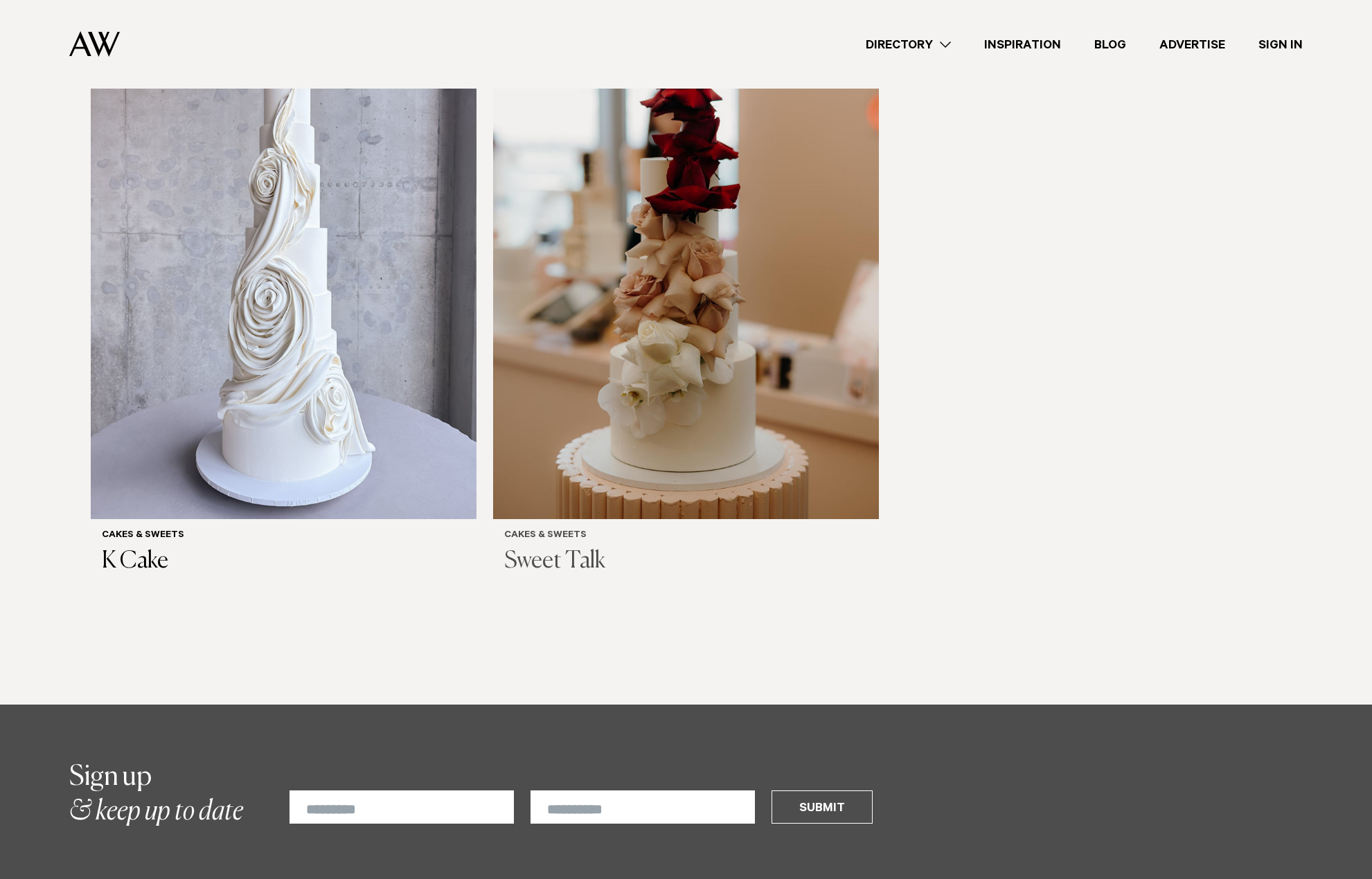
click at [665, 365] on img at bounding box center [685, 260] width 386 height 518
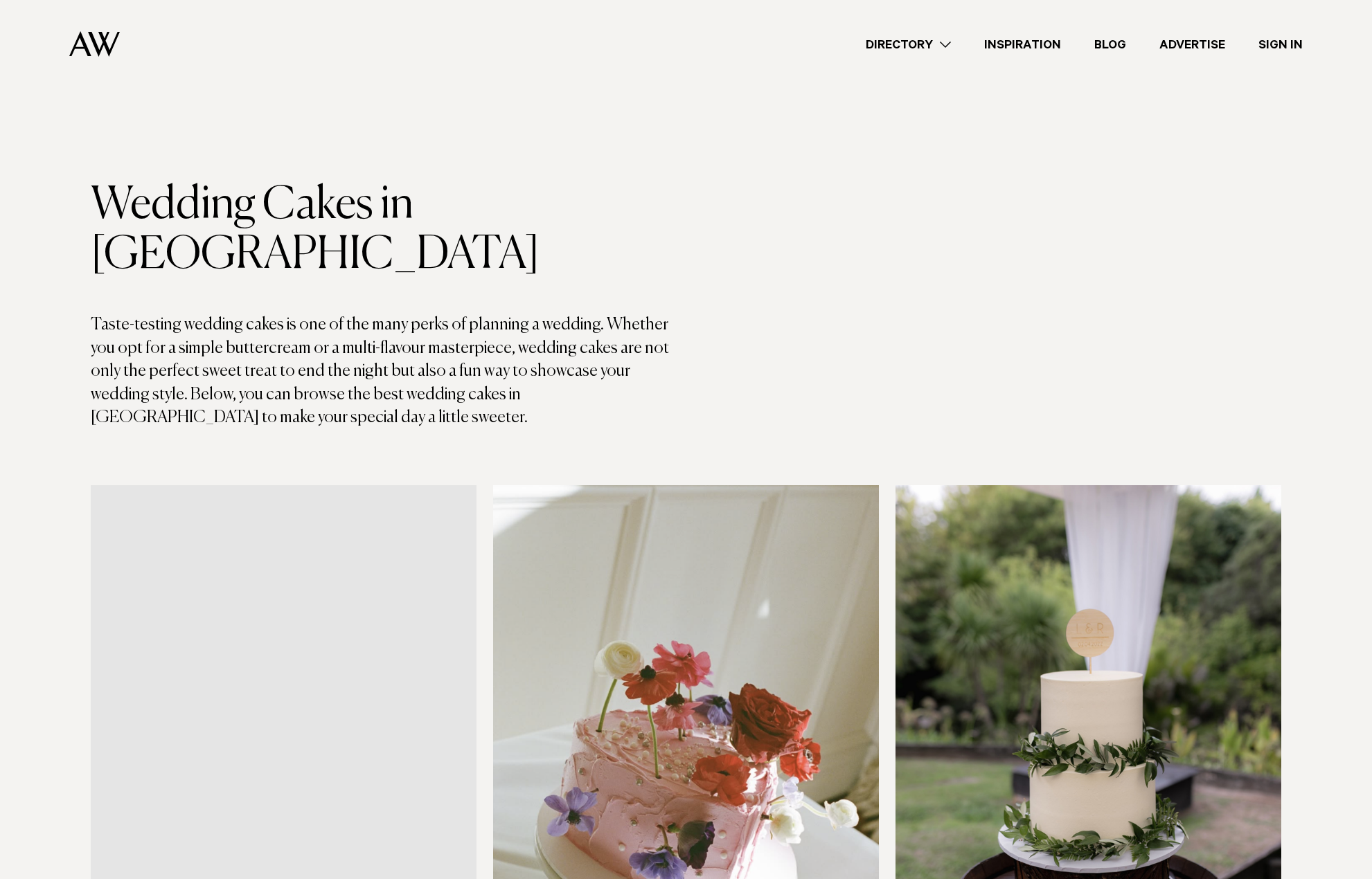
scroll to position [1107, 0]
